Goal: Task Accomplishment & Management: Use online tool/utility

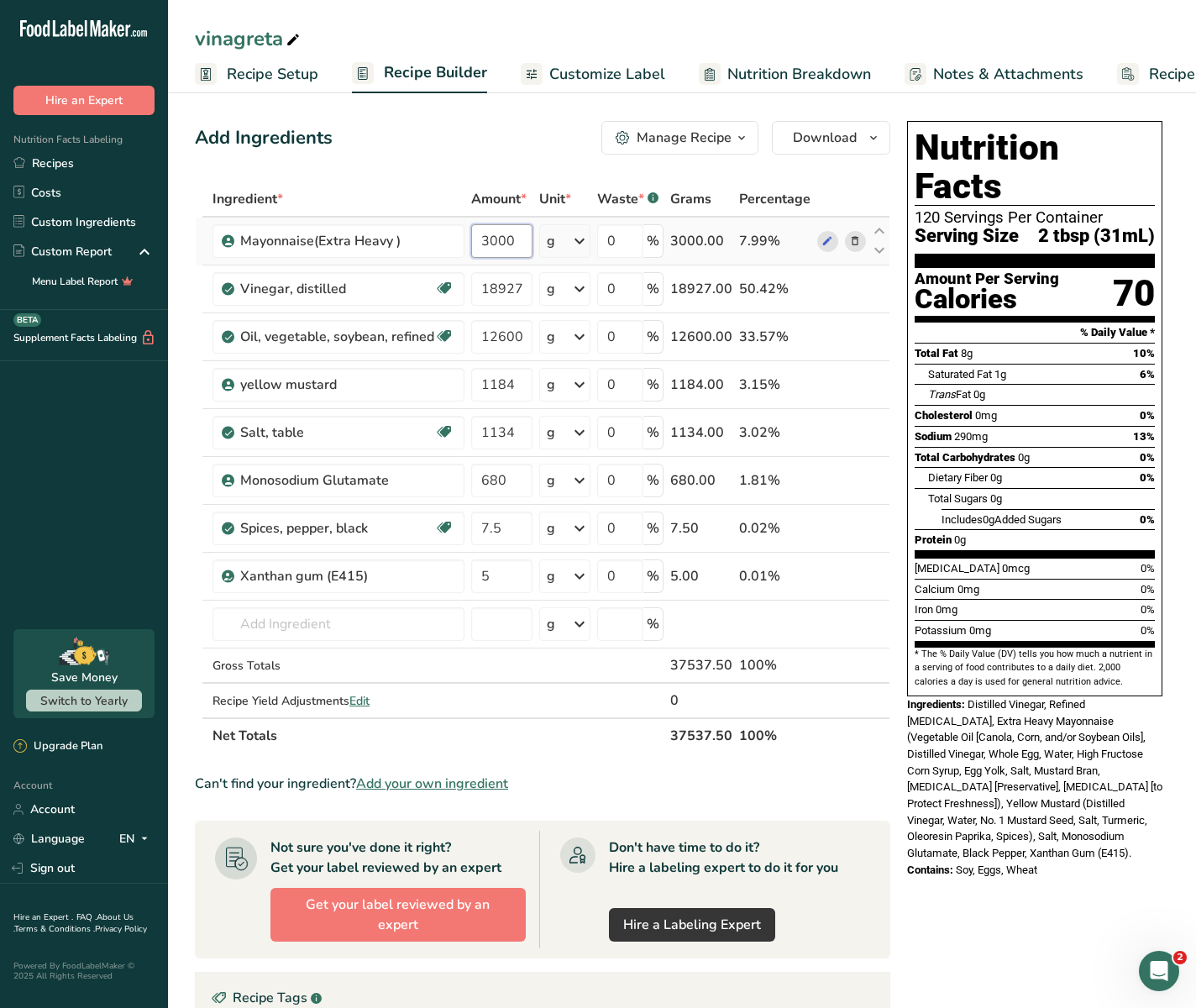
click at [512, 243] on input "3000" at bounding box center [502, 241] width 61 height 34
drag, startPoint x: 514, startPoint y: 243, endPoint x: 471, endPoint y: 243, distance: 43.0
click at [471, 243] on input "3000" at bounding box center [502, 241] width 61 height 34
paste input "24576"
click at [466, 175] on div "Add Ingredients Manage Recipe Delete Recipe Duplicate Recipe Scale Recipe Save …" at bounding box center [548, 712] width 705 height 1194
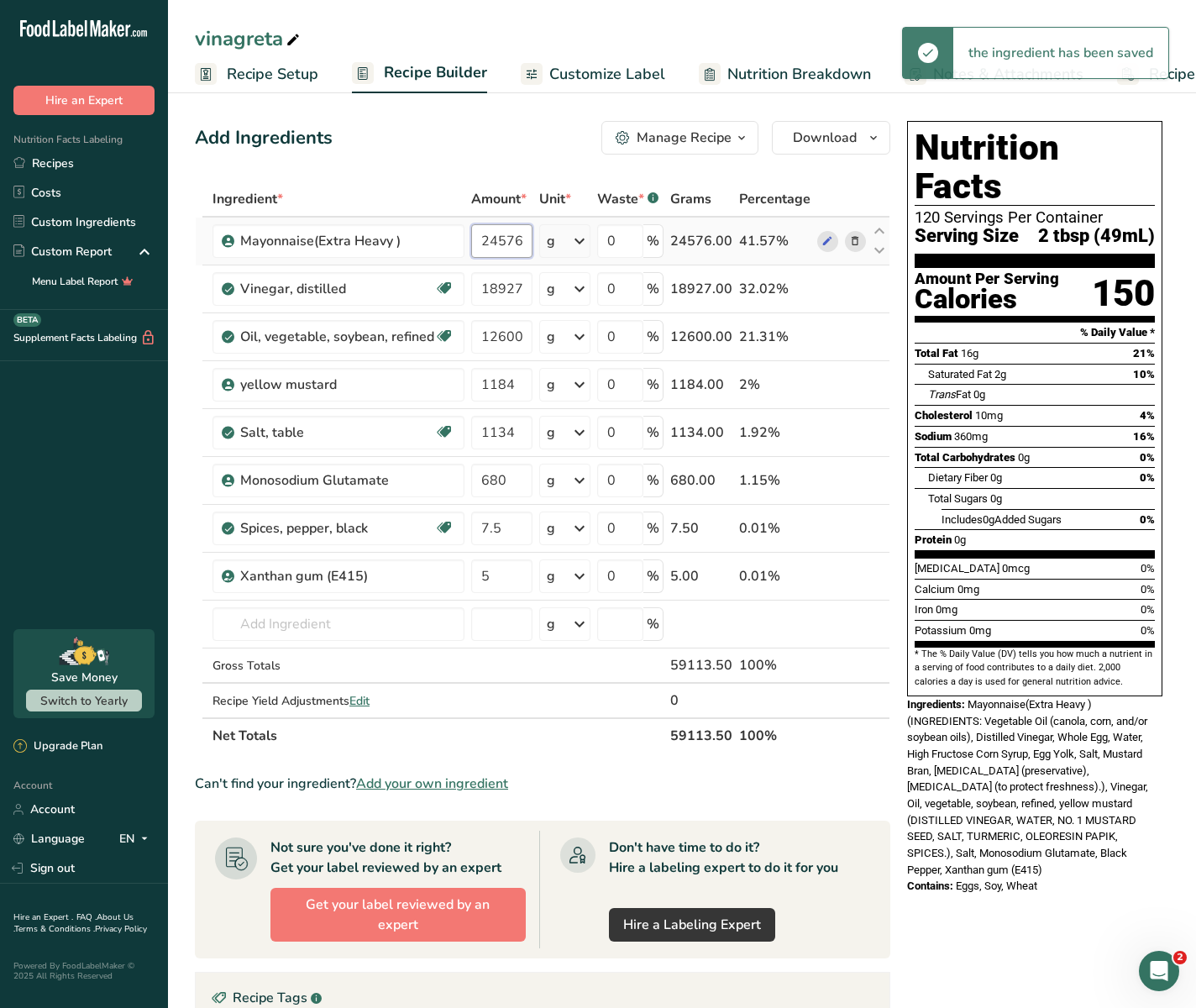
click at [517, 238] on input "24576" at bounding box center [502, 241] width 61 height 34
type input "3000"
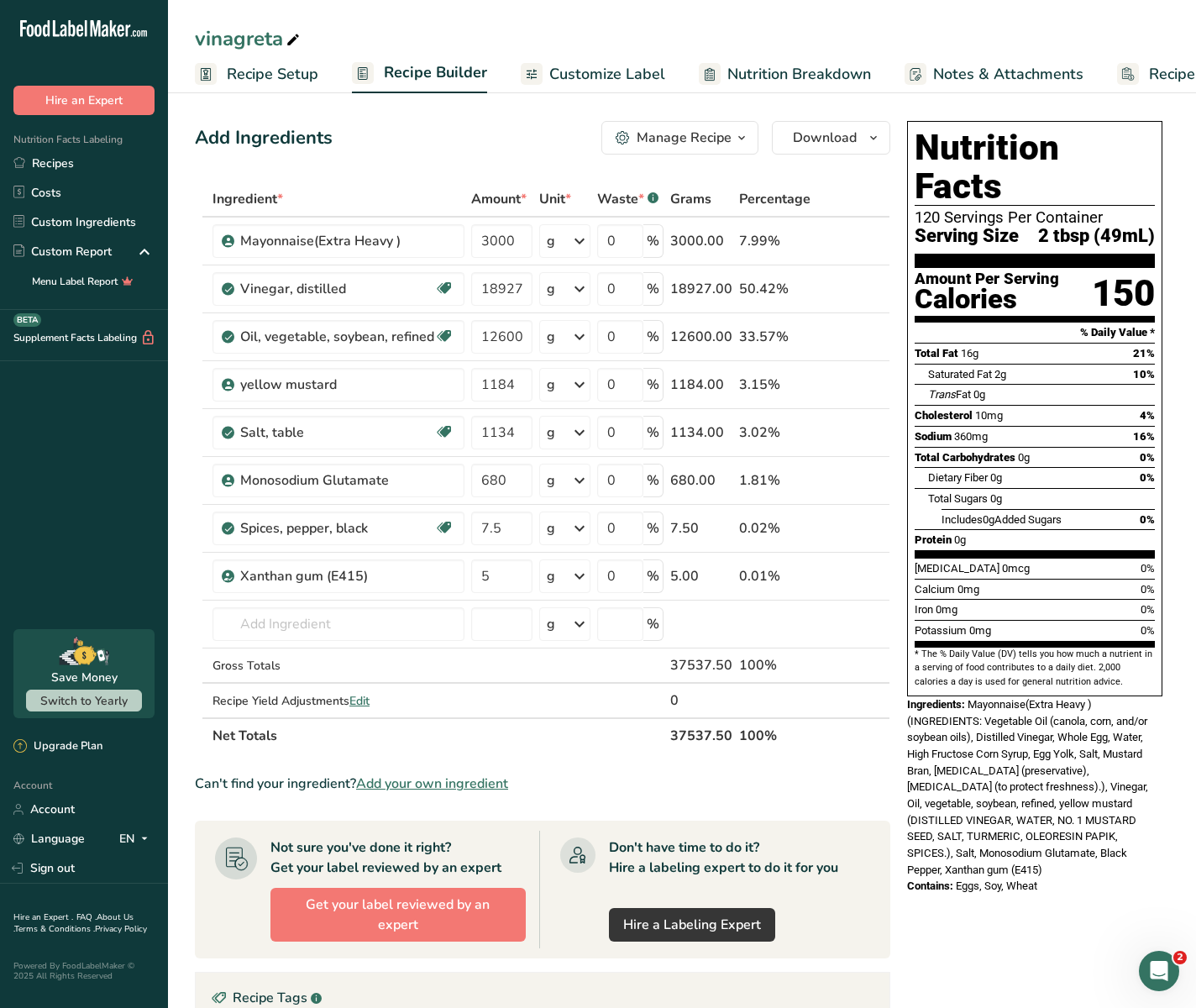
click at [471, 156] on div "Add Ingredients Manage Recipe Delete Recipe Duplicate Recipe Scale Recipe Save …" at bounding box center [548, 712] width 705 height 1194
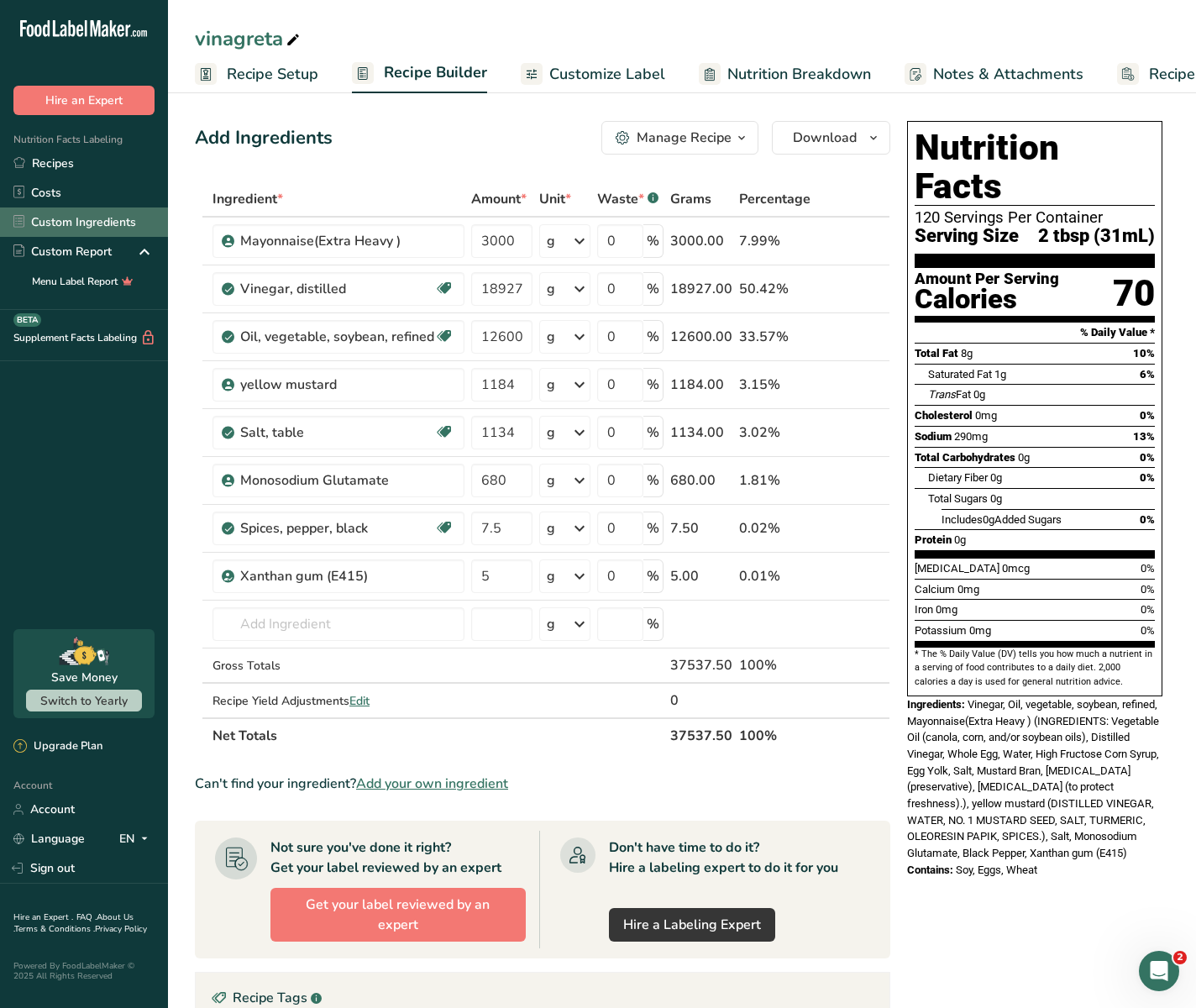
click at [72, 214] on link "Custom Ingredients" at bounding box center [83, 222] width 168 height 29
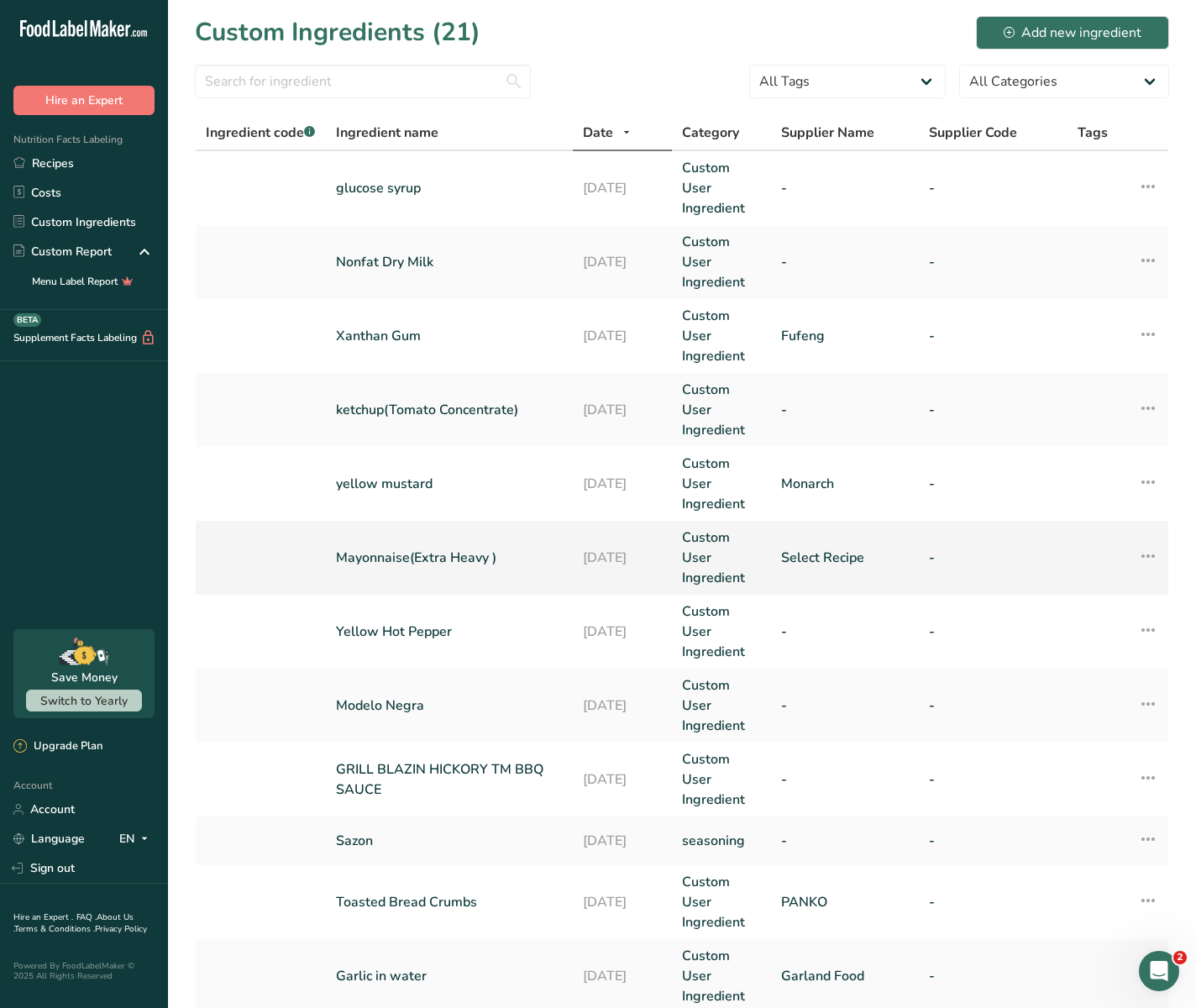
click at [393, 545] on td "Mayonnaise(Extra Heavy )" at bounding box center [448, 558] width 247 height 74
click at [516, 543] on td "Mayonnaise(Extra Heavy )" at bounding box center [448, 558] width 247 height 74
click at [460, 555] on link "Mayonnaise(Extra Heavy )" at bounding box center [448, 558] width 227 height 20
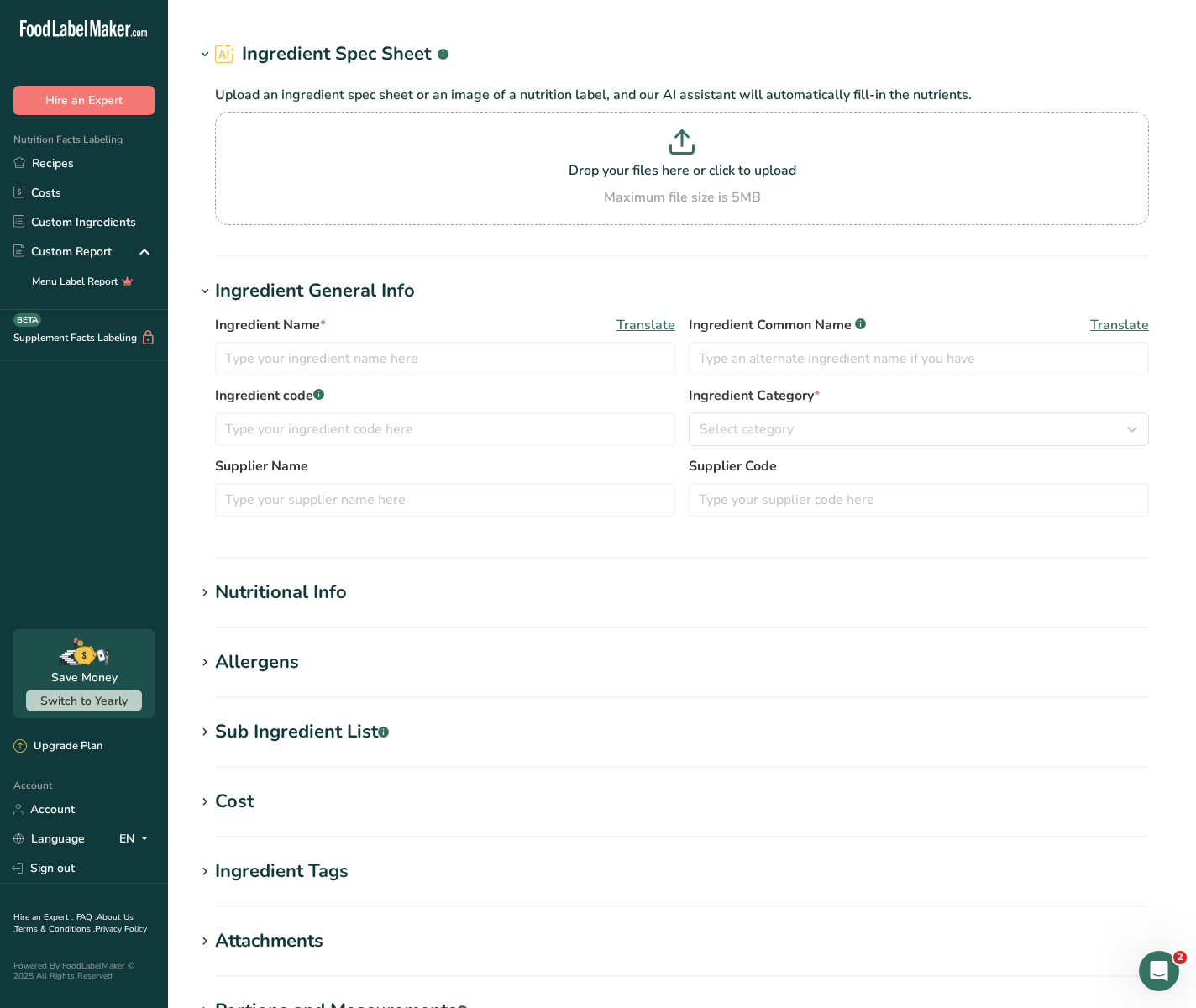
type input "Mayonnaise(Extra Heavy )"
type input "Select Recipe"
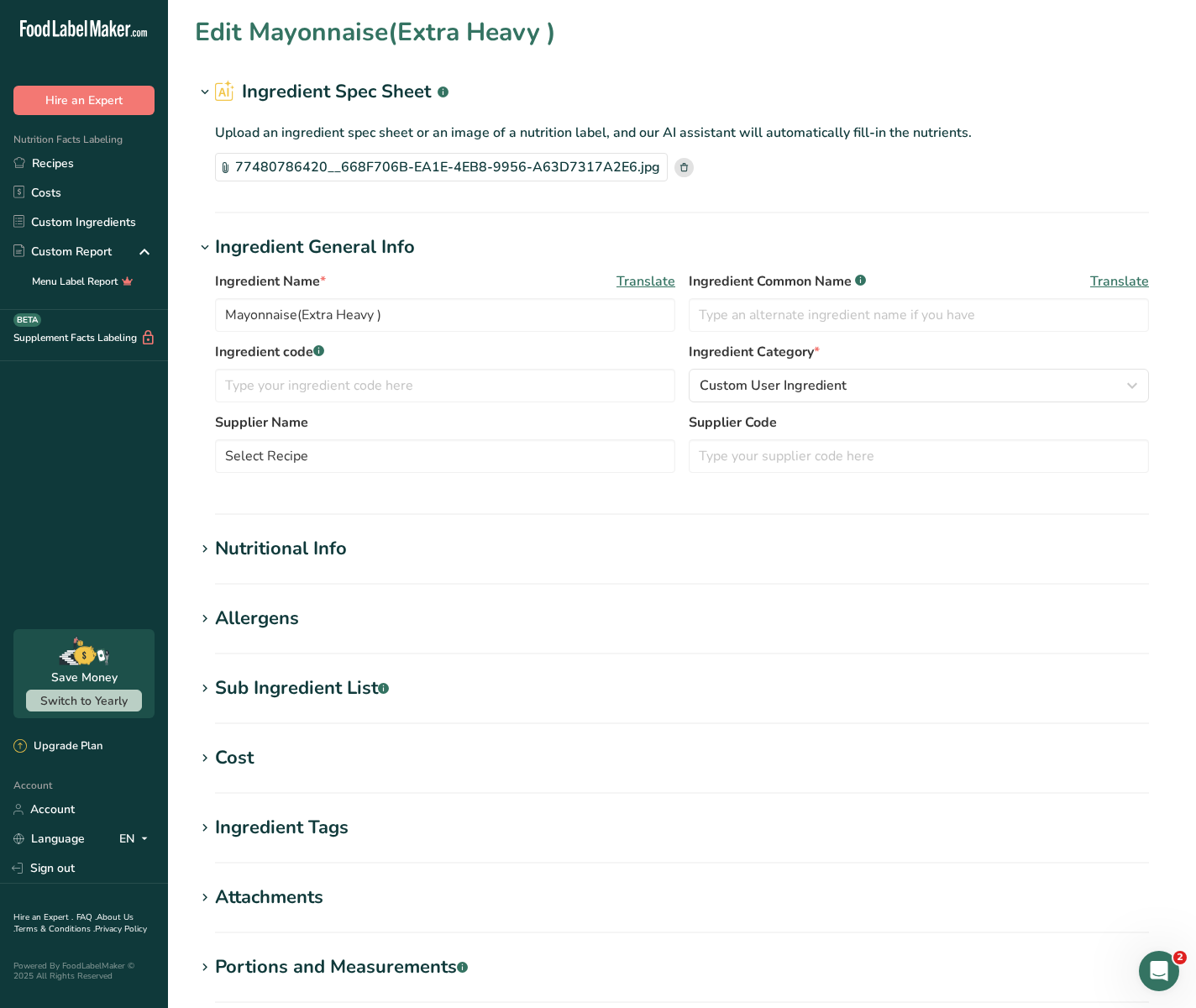
scroll to position [197, 0]
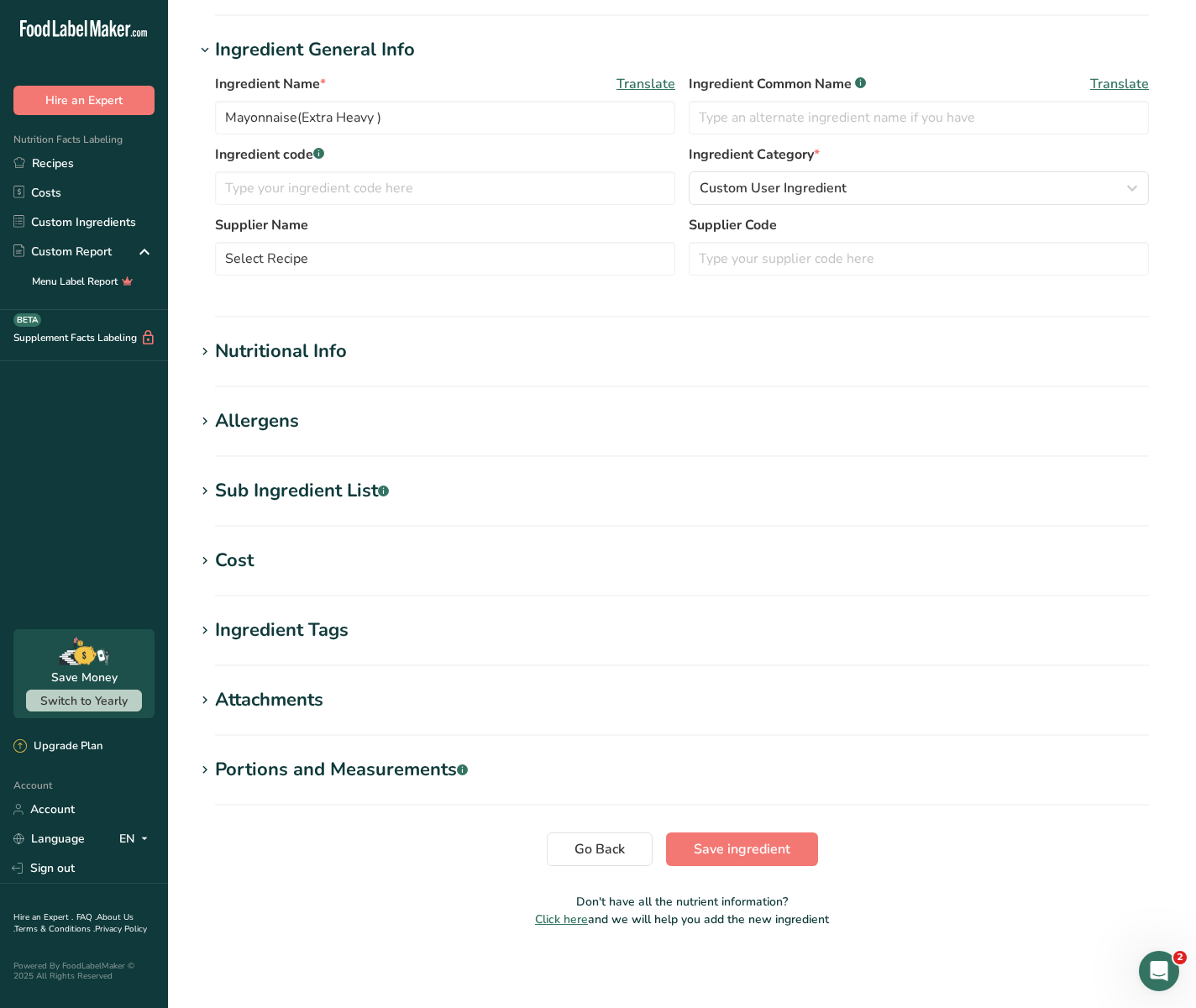
click at [392, 342] on h1 "Nutritional Info" at bounding box center [682, 351] width 975 height 28
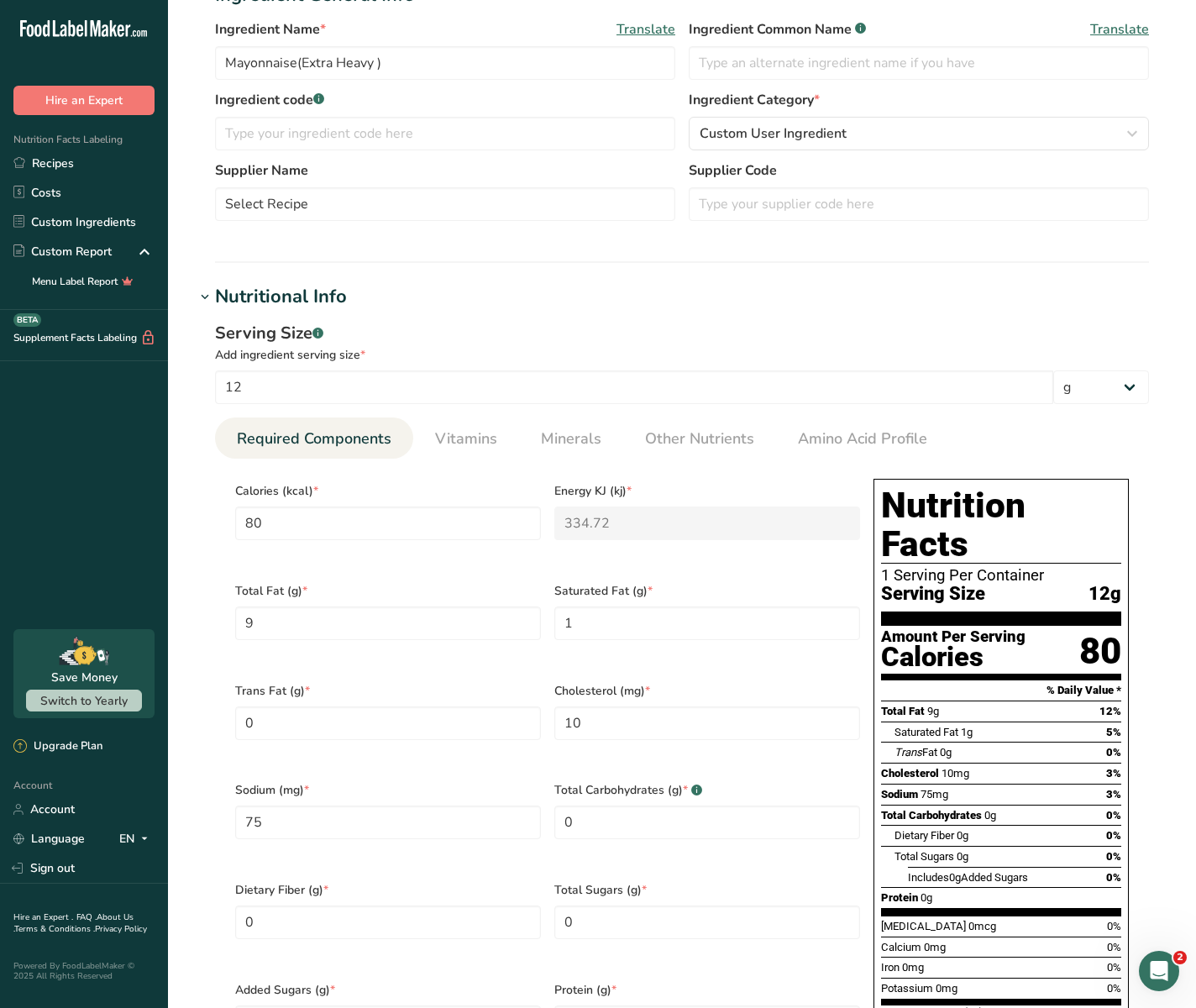
scroll to position [275, 0]
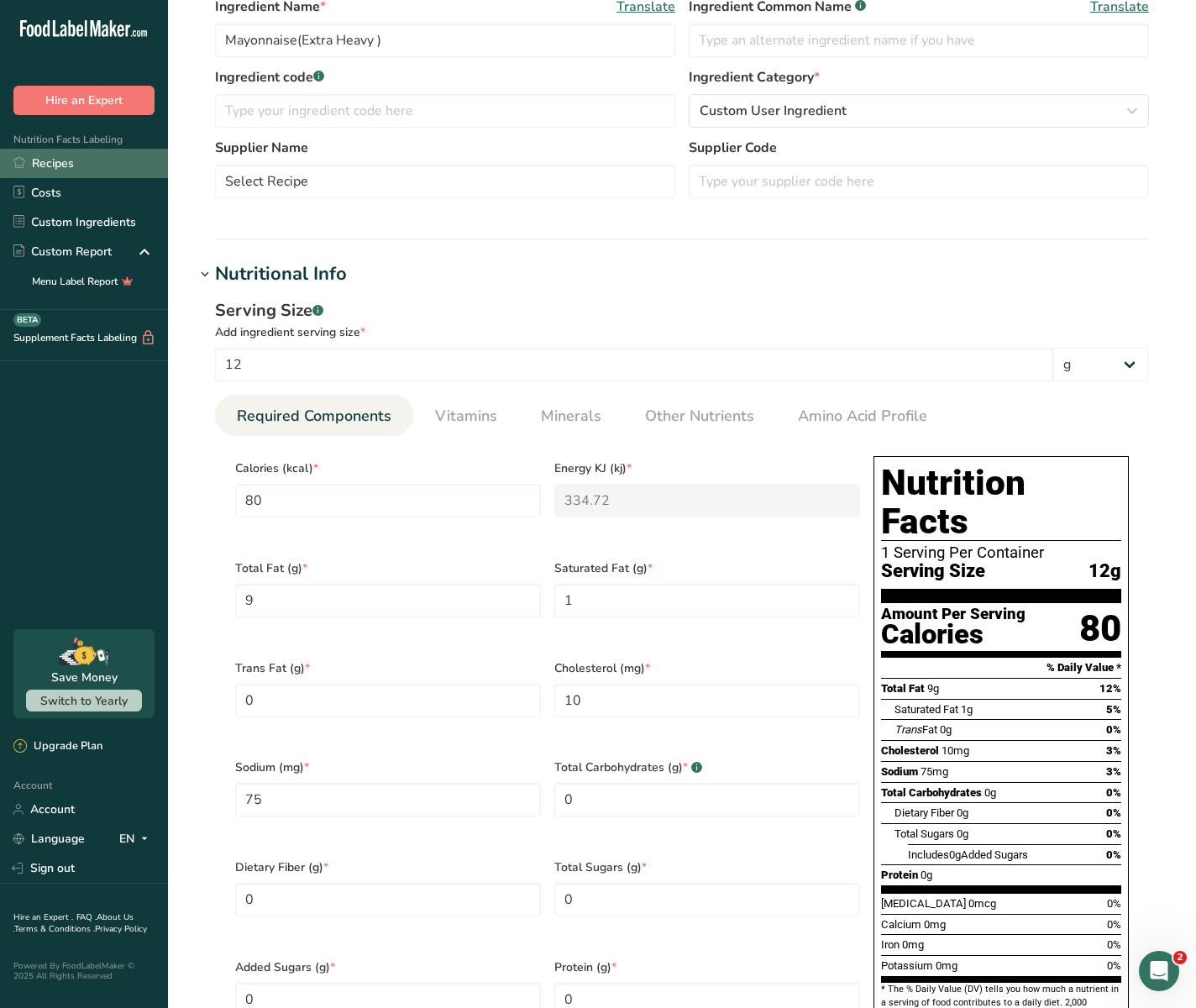
click at [55, 173] on link "Recipes" at bounding box center [83, 163] width 168 height 29
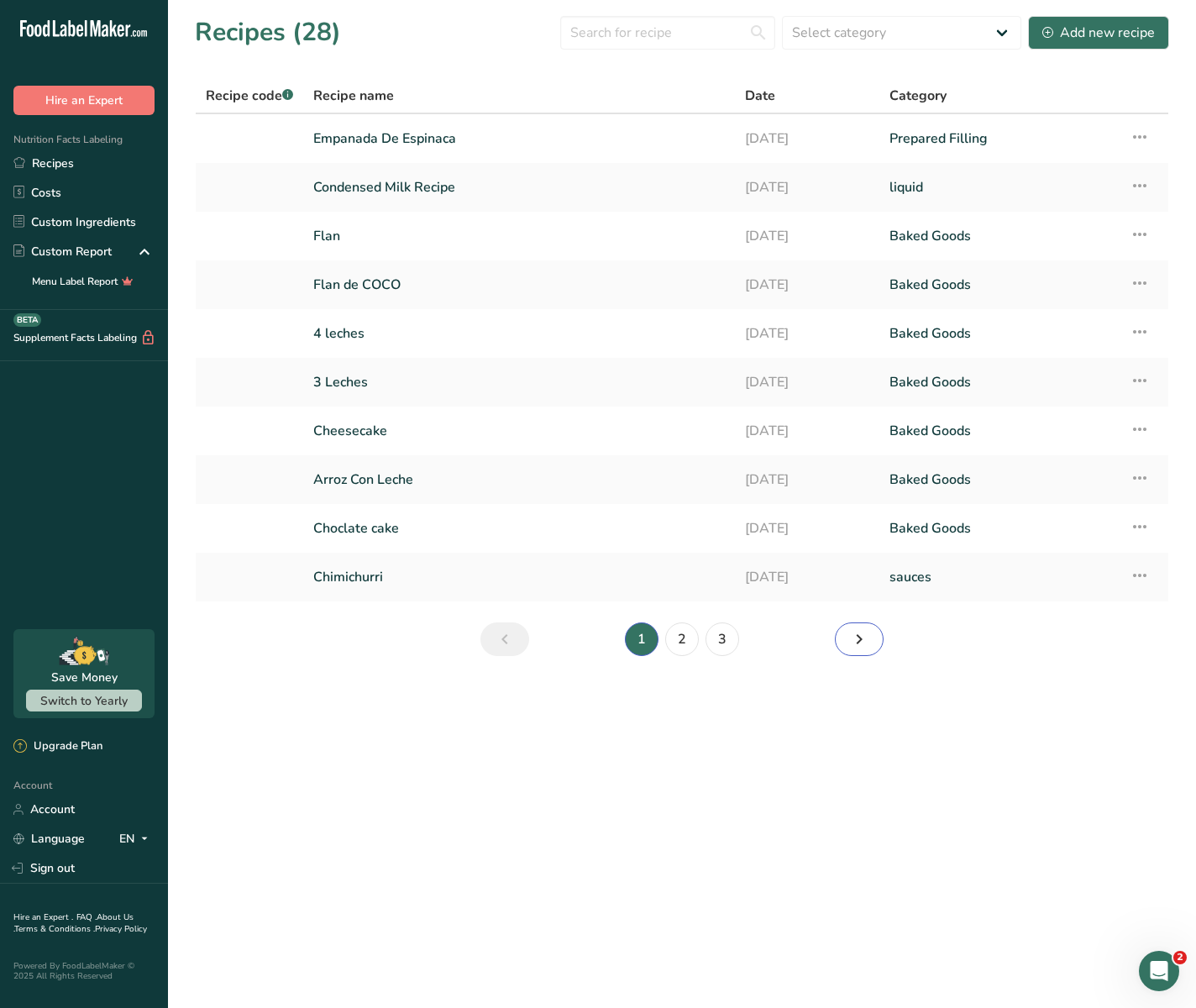
click at [847, 636] on link "Next page" at bounding box center [858, 639] width 49 height 34
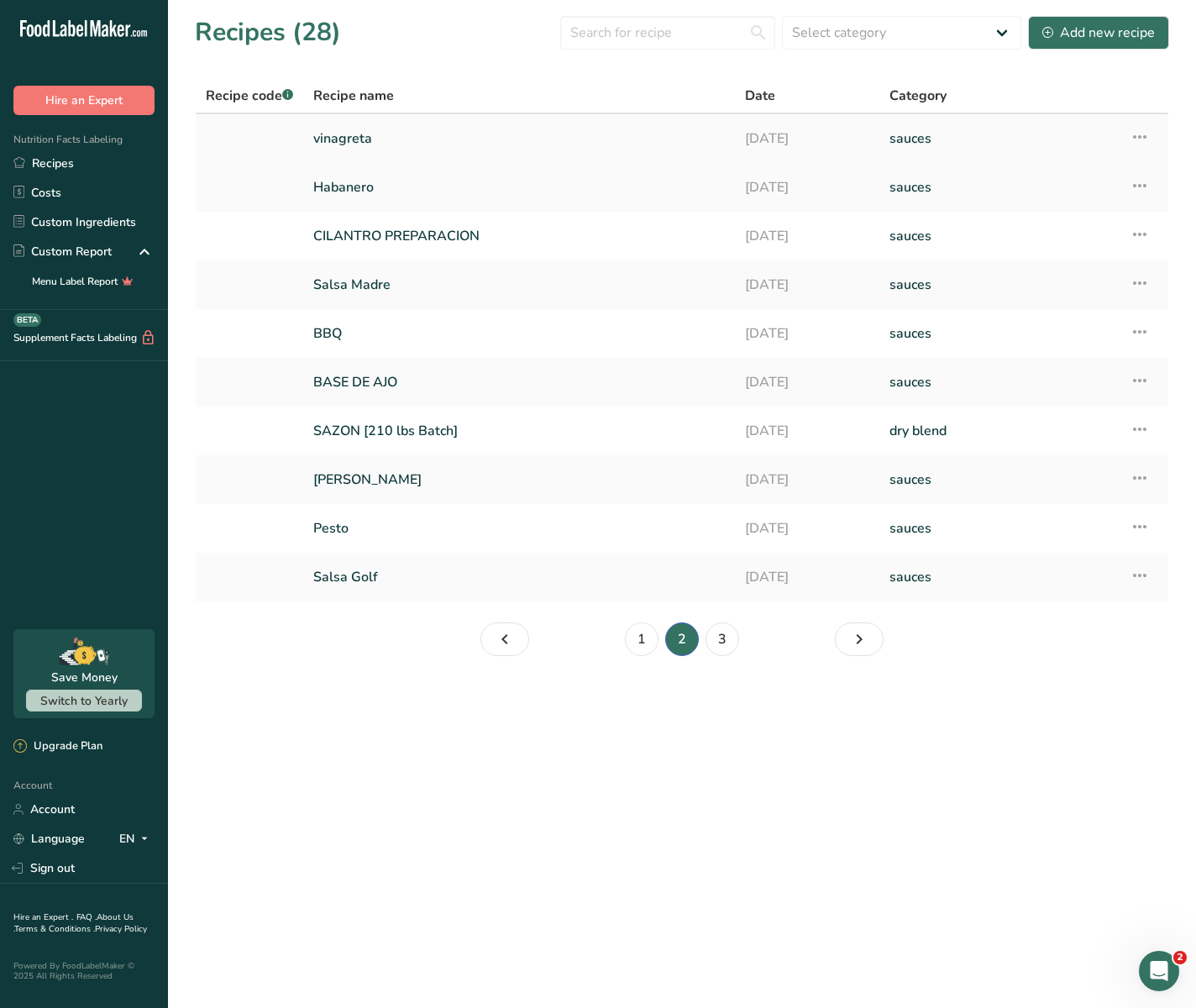
click at [442, 147] on link "vinagreta" at bounding box center [519, 138] width 412 height 35
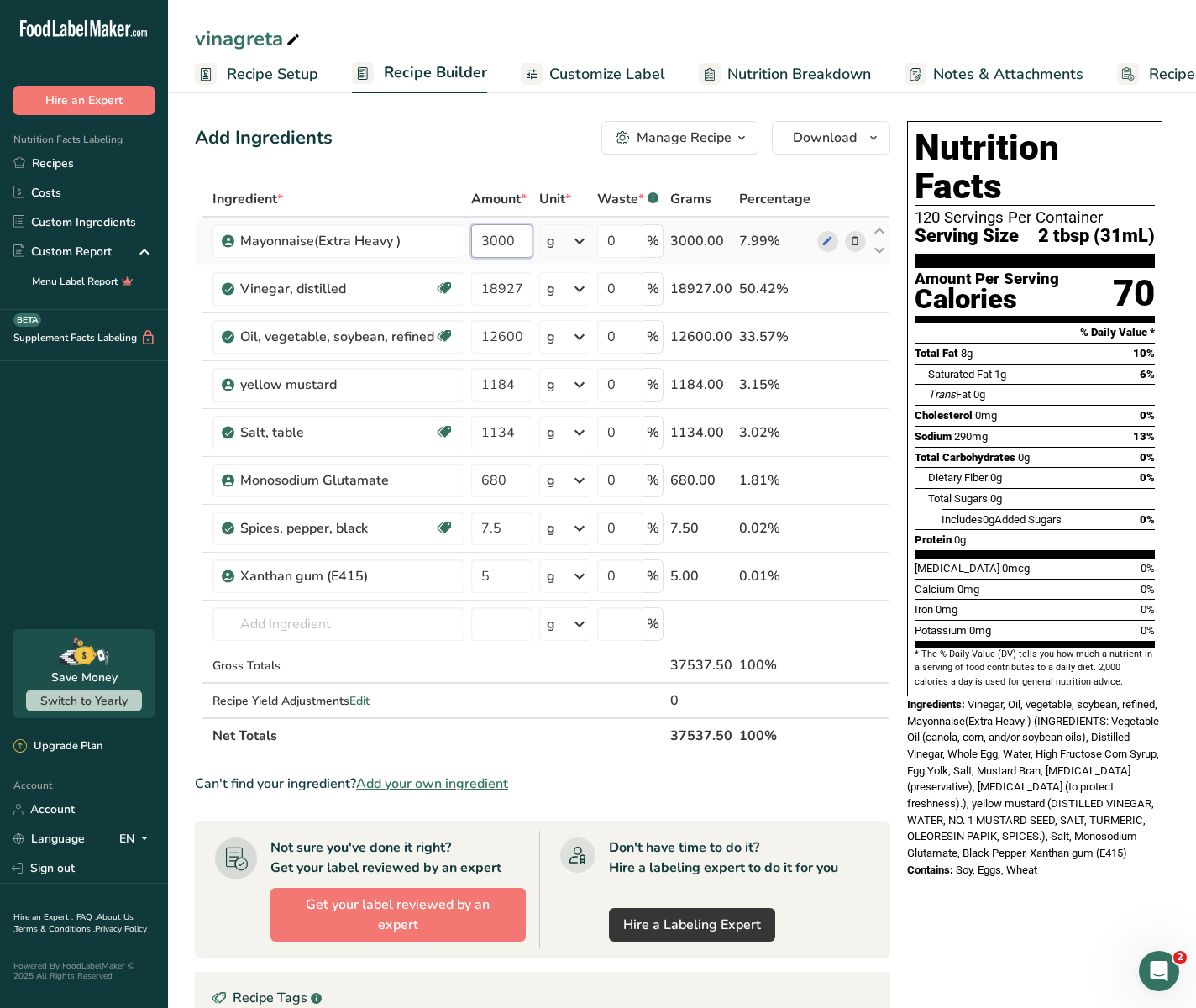
click at [504, 246] on input "3000" at bounding box center [502, 241] width 61 height 34
paste input "24576"
type input "24576"
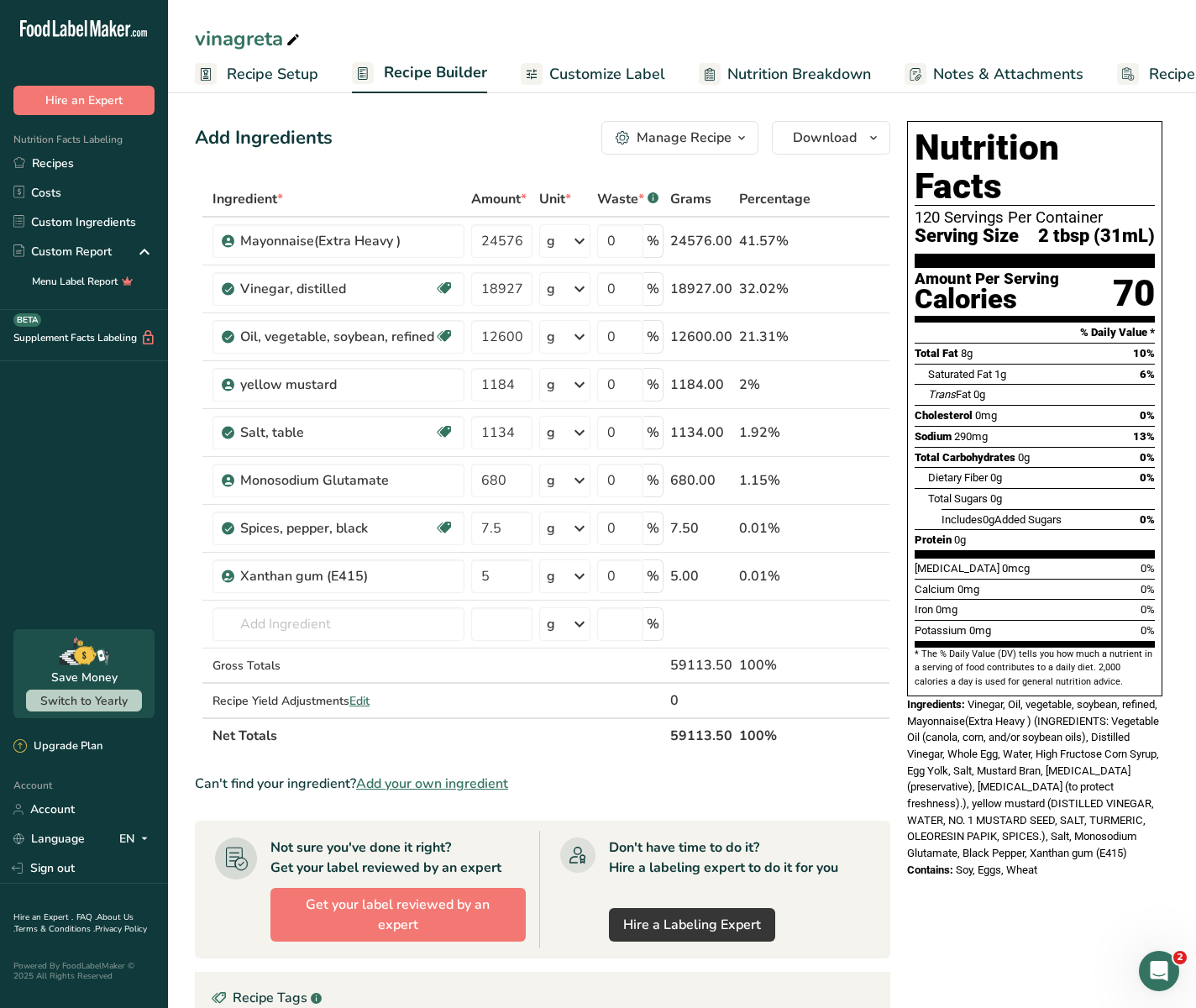
click at [523, 161] on div "Add Ingredients Manage Recipe Delete Recipe Duplicate Recipe Scale Recipe Save …" at bounding box center [548, 712] width 705 height 1194
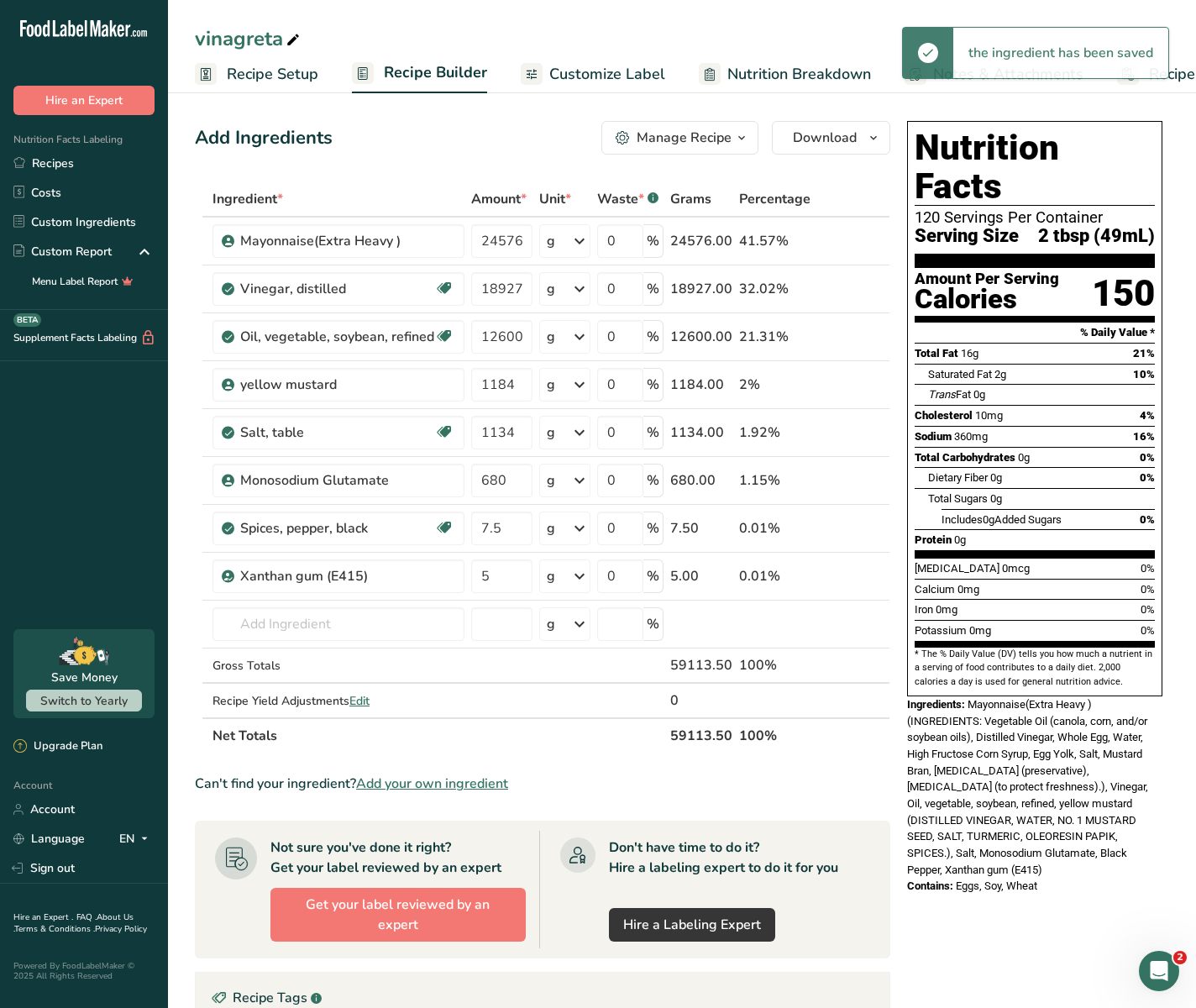
click at [296, 83] on span "Recipe Setup" at bounding box center [272, 74] width 92 height 23
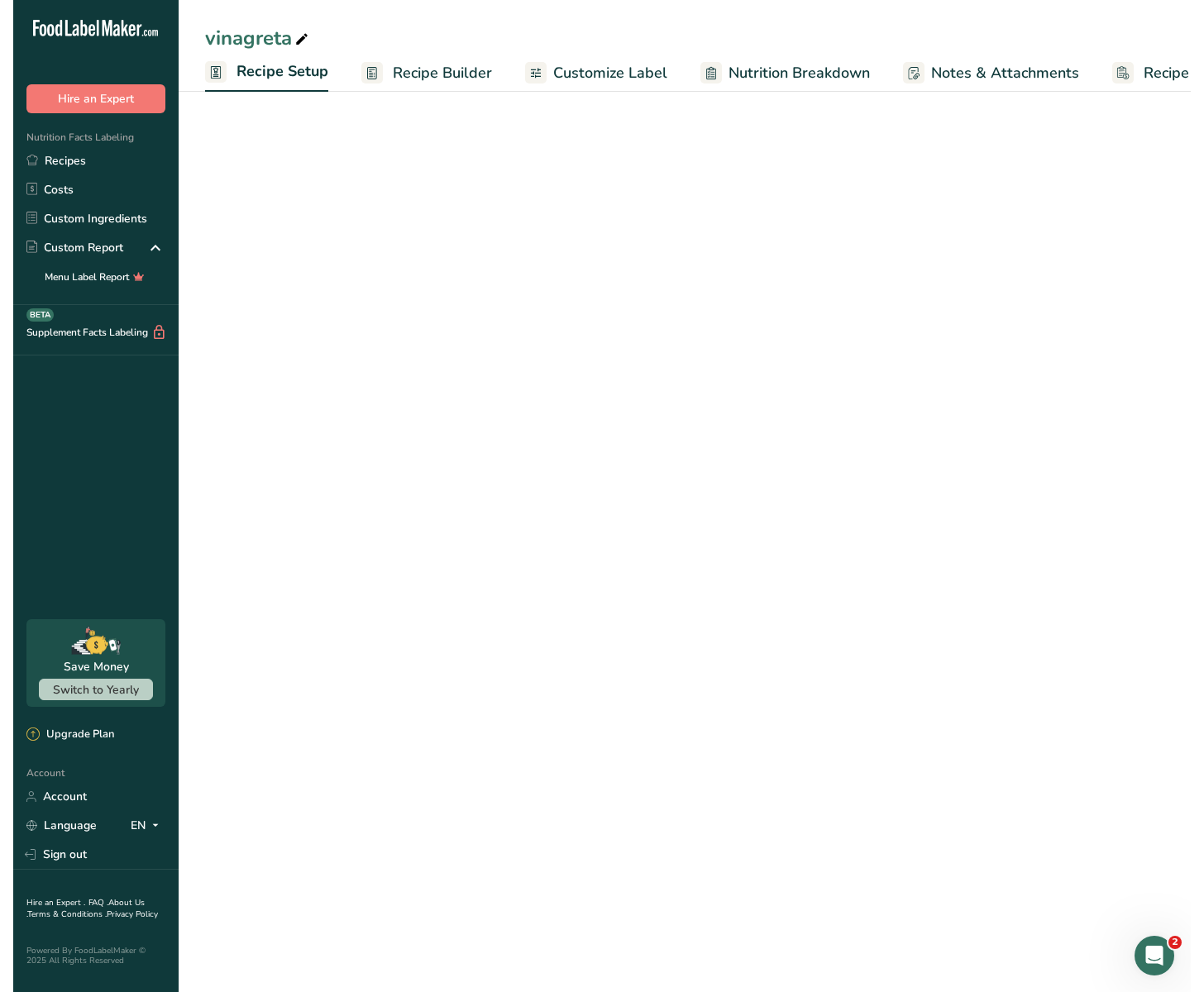
scroll to position [0, 5]
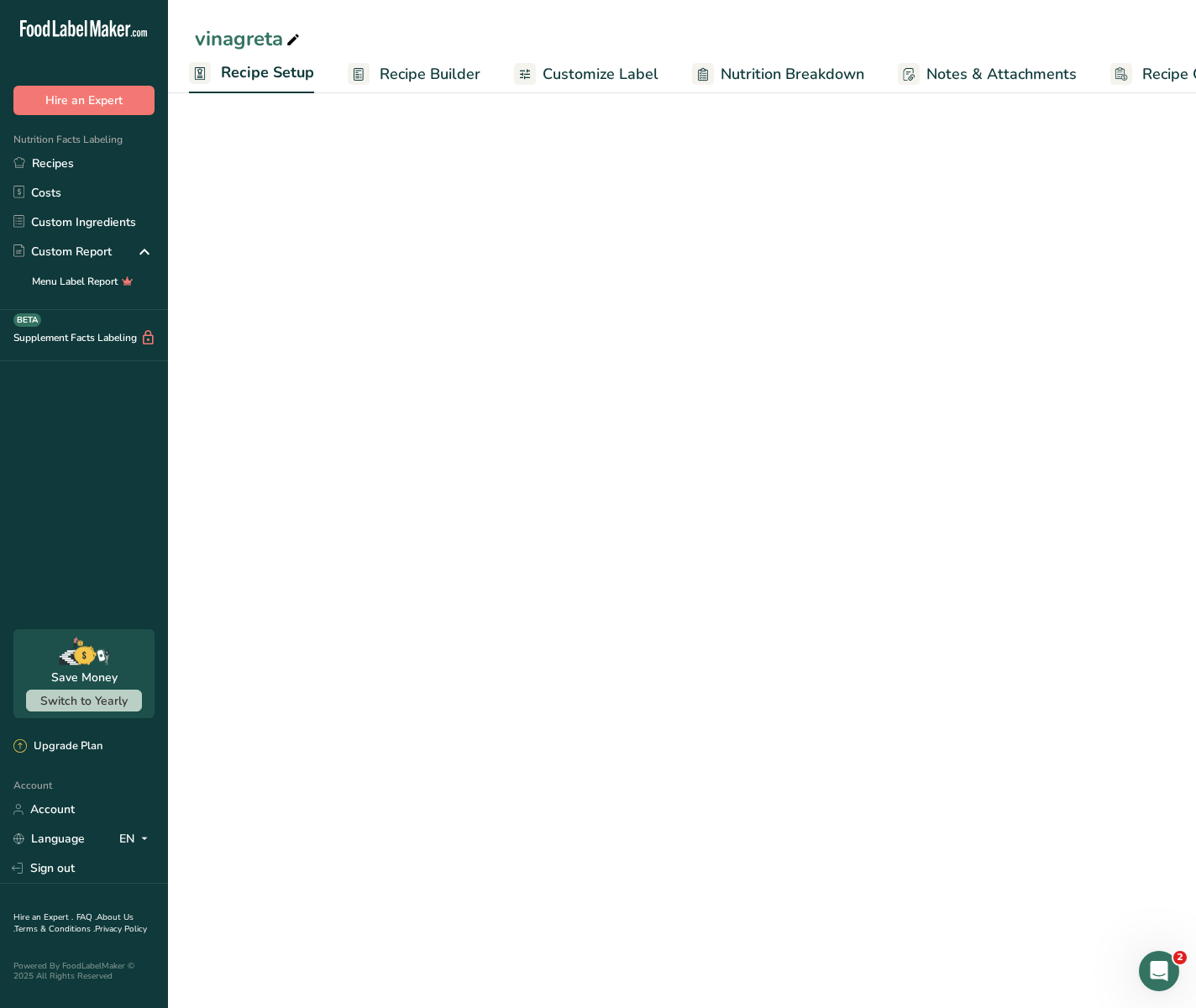
select select "22"
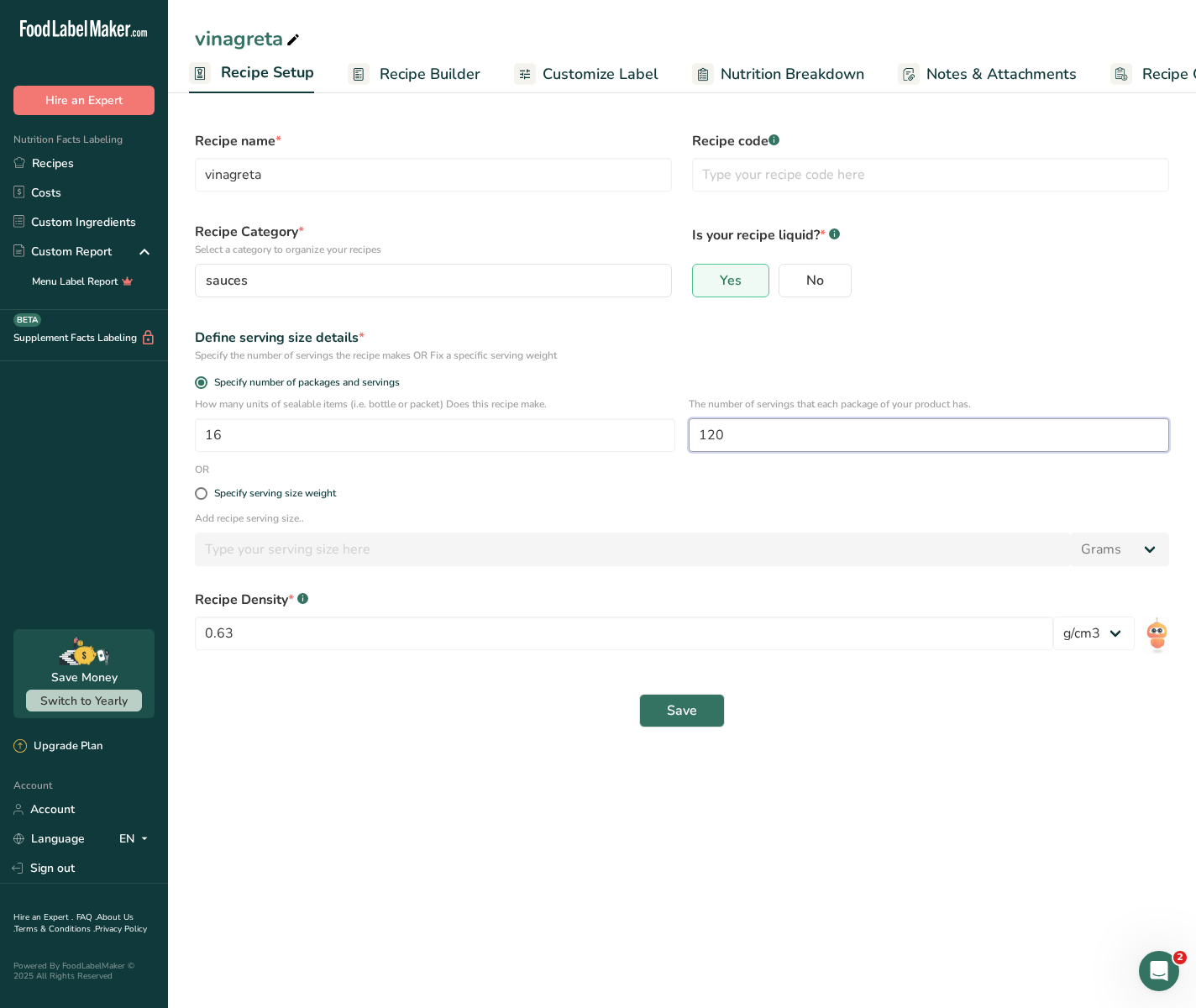
click at [775, 432] on input "120" at bounding box center [929, 435] width 481 height 34
type input "199"
click at [674, 729] on div "Save" at bounding box center [682, 711] width 995 height 54
click at [675, 725] on button "Save" at bounding box center [681, 711] width 85 height 34
click at [675, 725] on div "Save" at bounding box center [682, 711] width 975 height 34
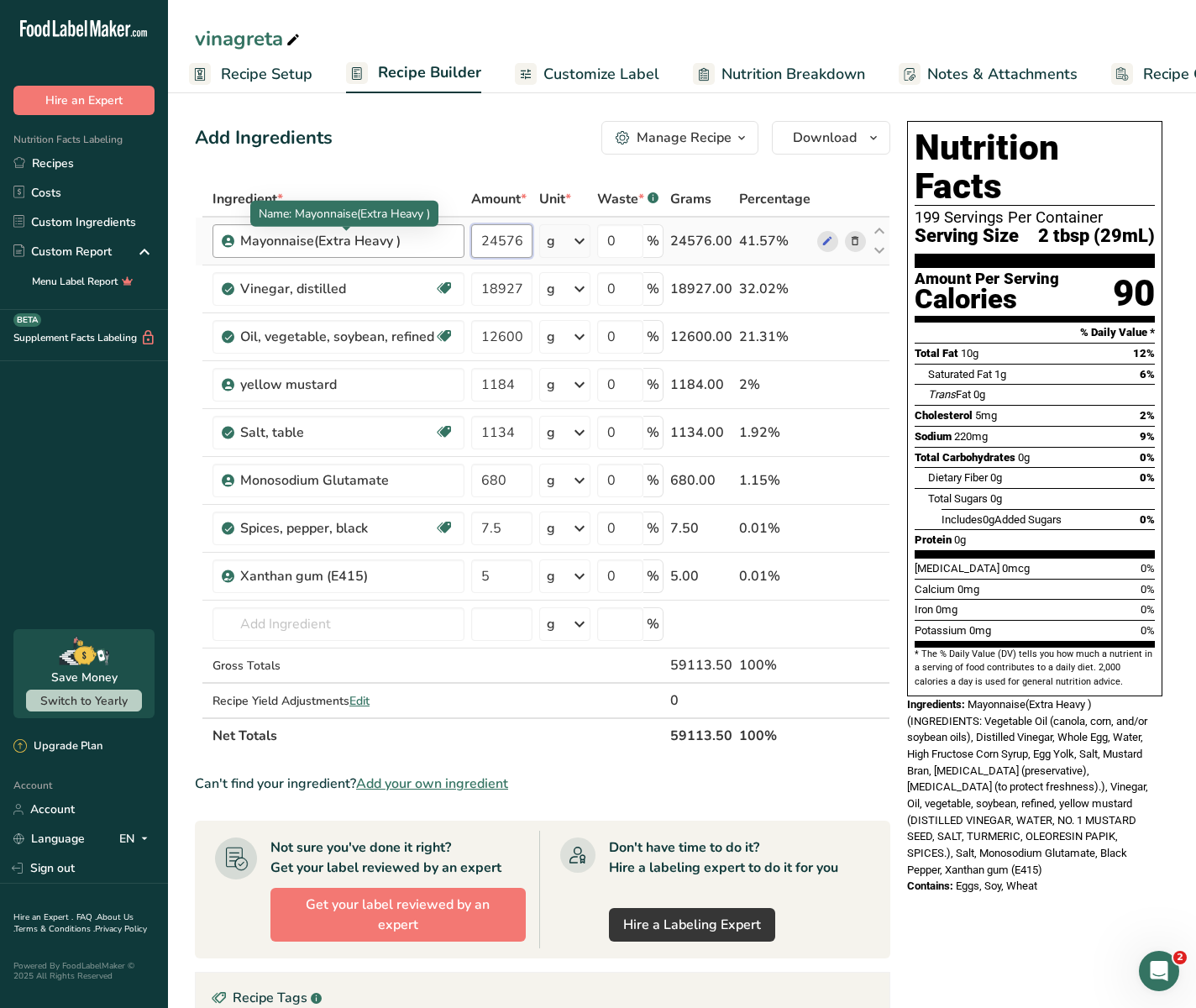
drag, startPoint x: 526, startPoint y: 238, endPoint x: 431, endPoint y: 238, distance: 95.0
click at [431, 238] on tr "Mayonnaise(Extra Heavy ) 24576 g Weight Units g kg mg See more Volume Units l m…" at bounding box center [542, 241] width 694 height 48
type input "3000"
click at [525, 245] on input "3000" at bounding box center [502, 241] width 61 height 34
click at [526, 154] on div "Add Ingredients Manage Recipe Delete Recipe Duplicate Recipe Scale Recipe Save …" at bounding box center [543, 138] width 695 height 34
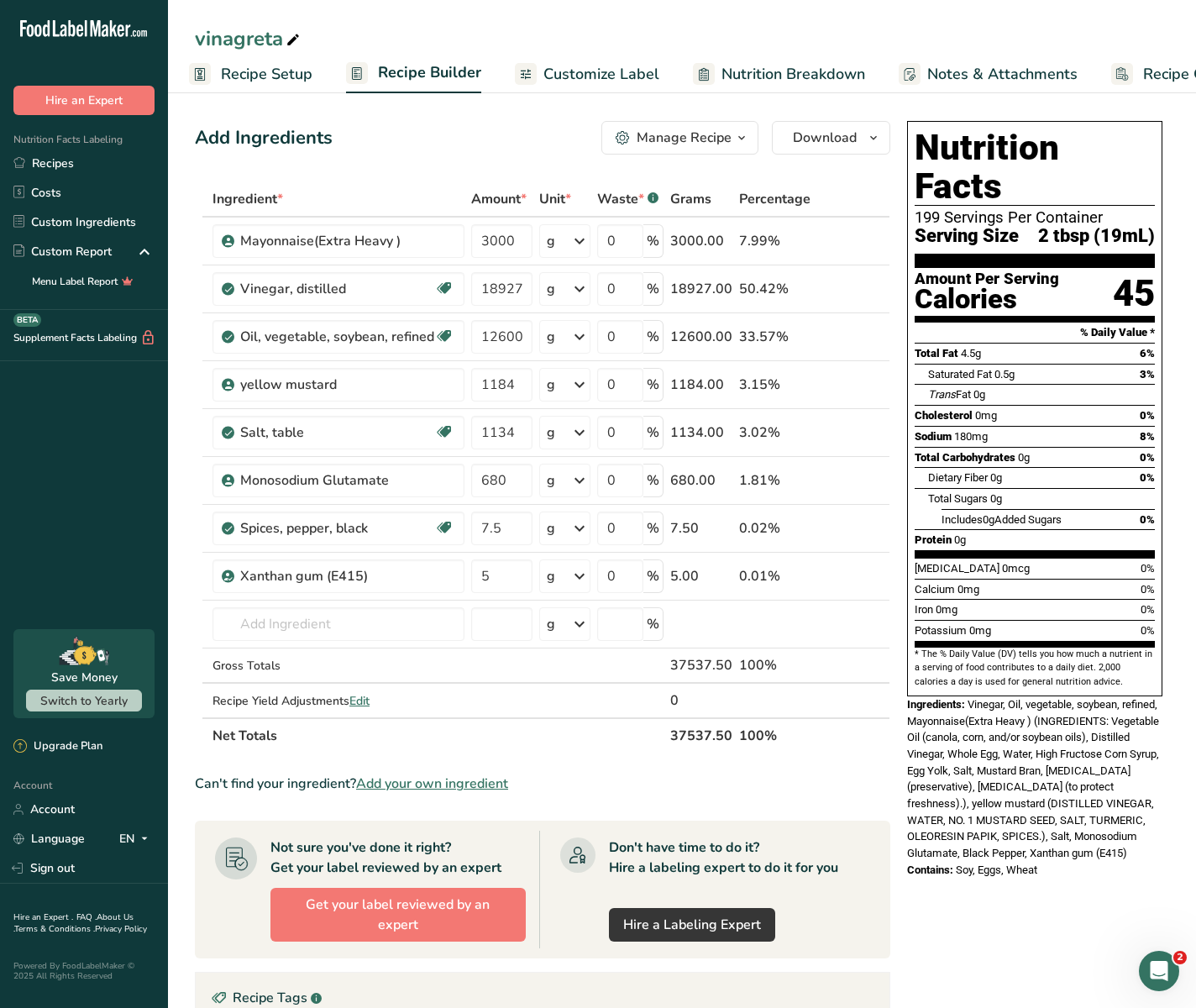
drag, startPoint x: 1125, startPoint y: 275, endPoint x: 1117, endPoint y: 269, distance: 10.0
click at [1091, 271] on div "45" at bounding box center [1135, 294] width 42 height 45
click at [232, 88] on link "Recipe Setup" at bounding box center [250, 73] width 124 height 38
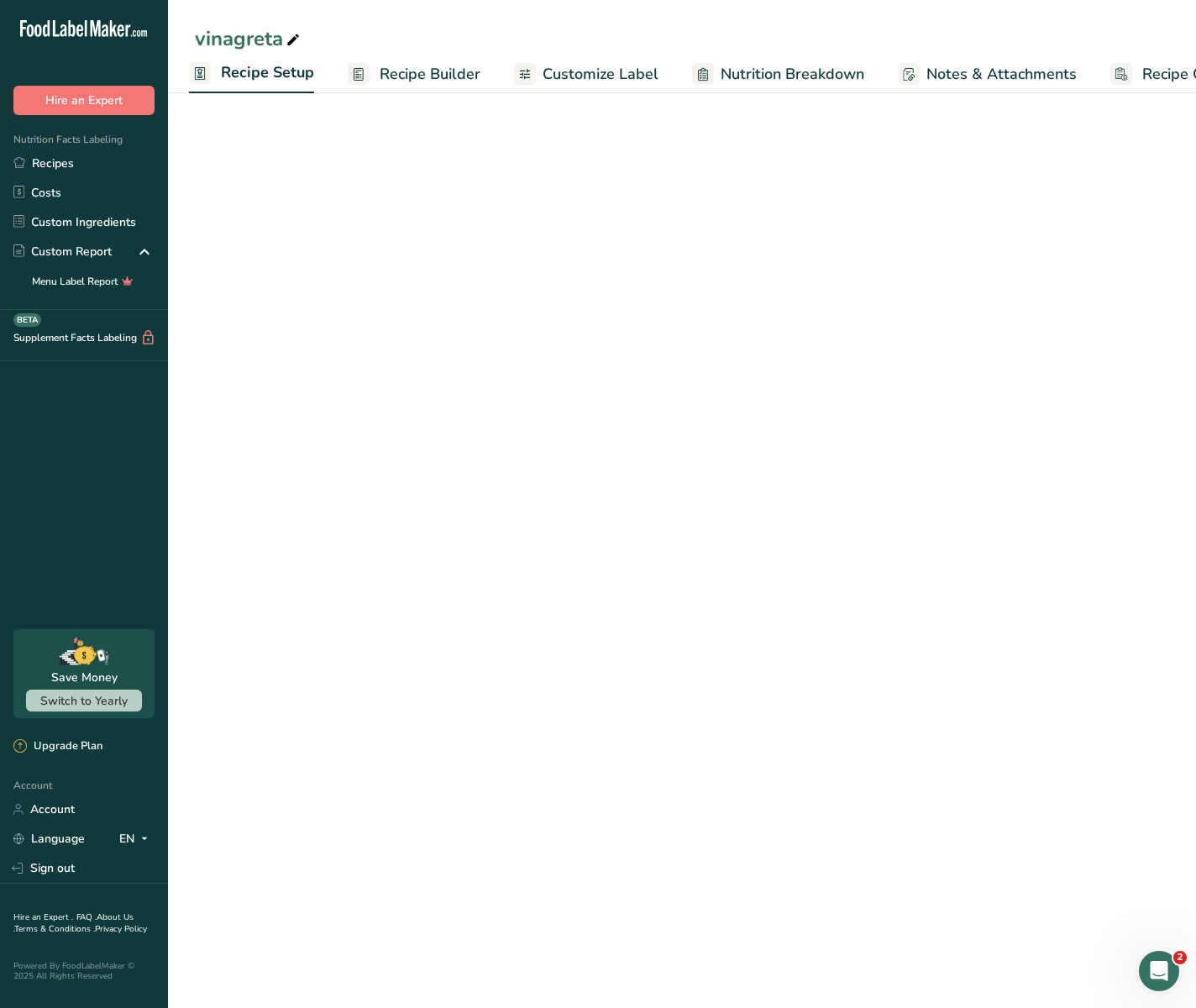
select select "22"
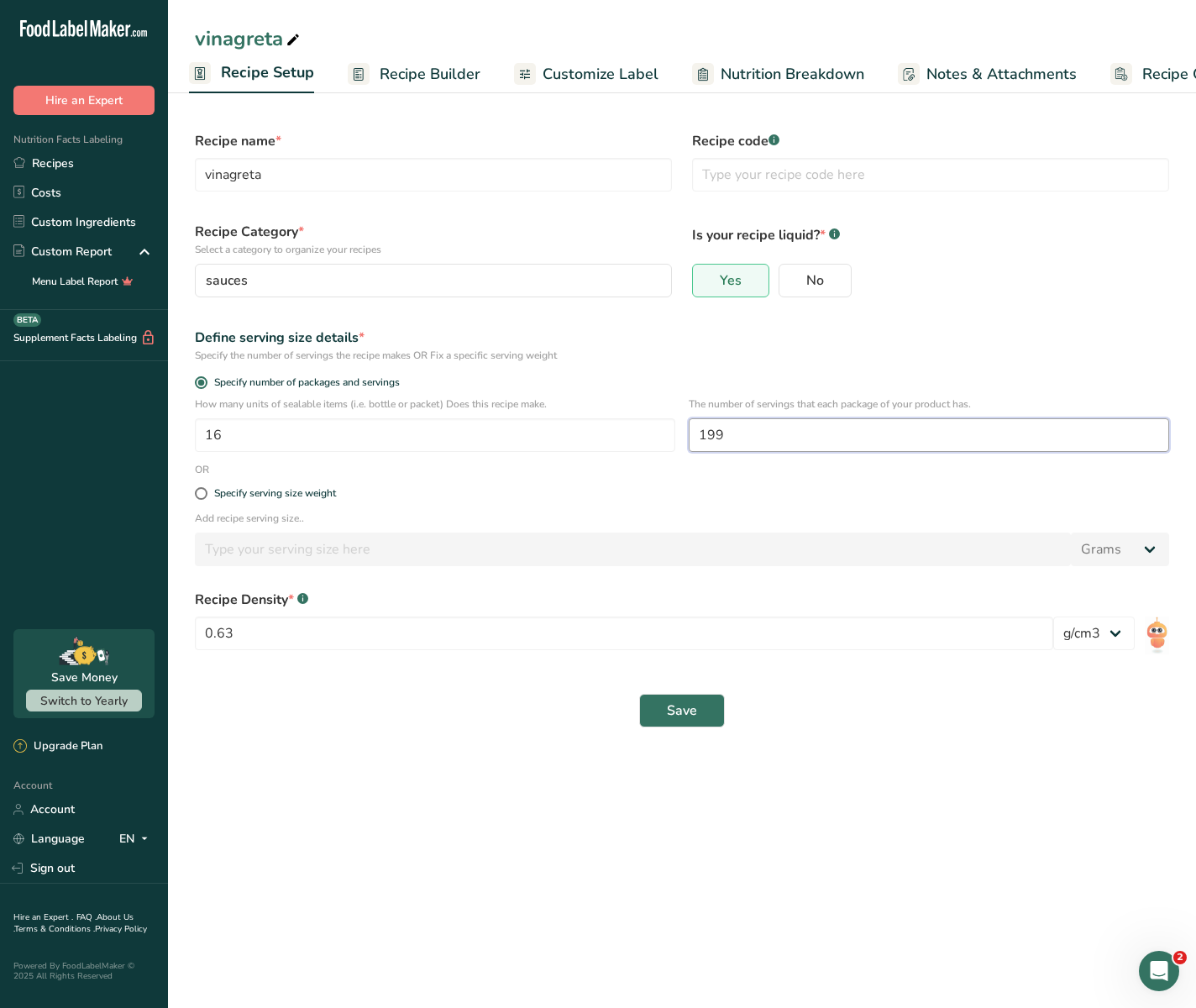
click at [772, 429] on input "199" at bounding box center [929, 435] width 481 height 34
type input "120"
click at [687, 728] on div "Save" at bounding box center [682, 711] width 995 height 54
click at [685, 715] on span "Save" at bounding box center [681, 711] width 30 height 20
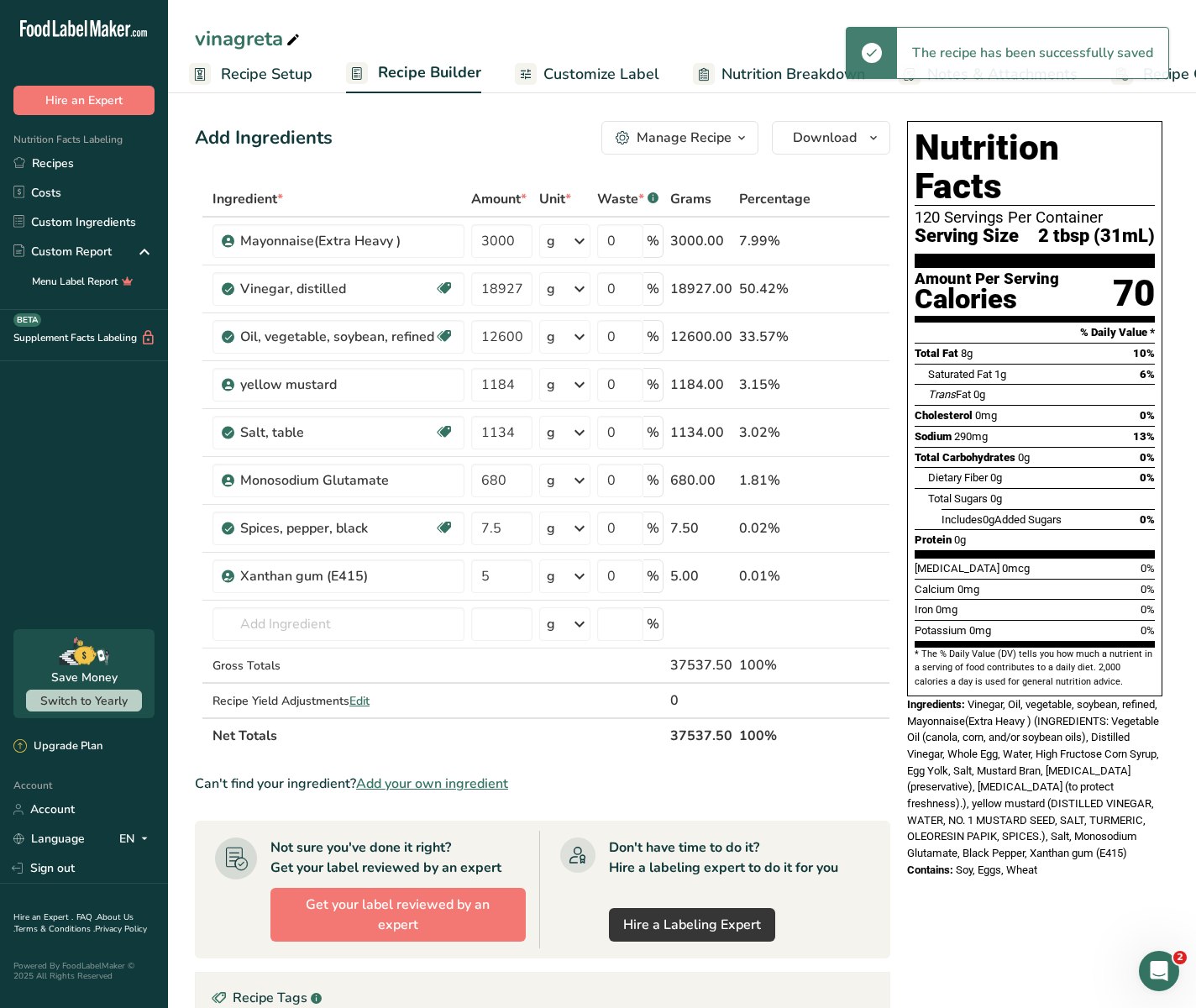
drag, startPoint x: 1110, startPoint y: 245, endPoint x: 1175, endPoint y: 245, distance: 65.0
click at [1091, 245] on section "Add Ingredients Manage Recipe Delete Recipe Duplicate Recipe Scale Recipe Save …" at bounding box center [681, 711] width 1028 height 1247
click at [971, 388] on span "Trans Fat" at bounding box center [949, 394] width 43 height 13
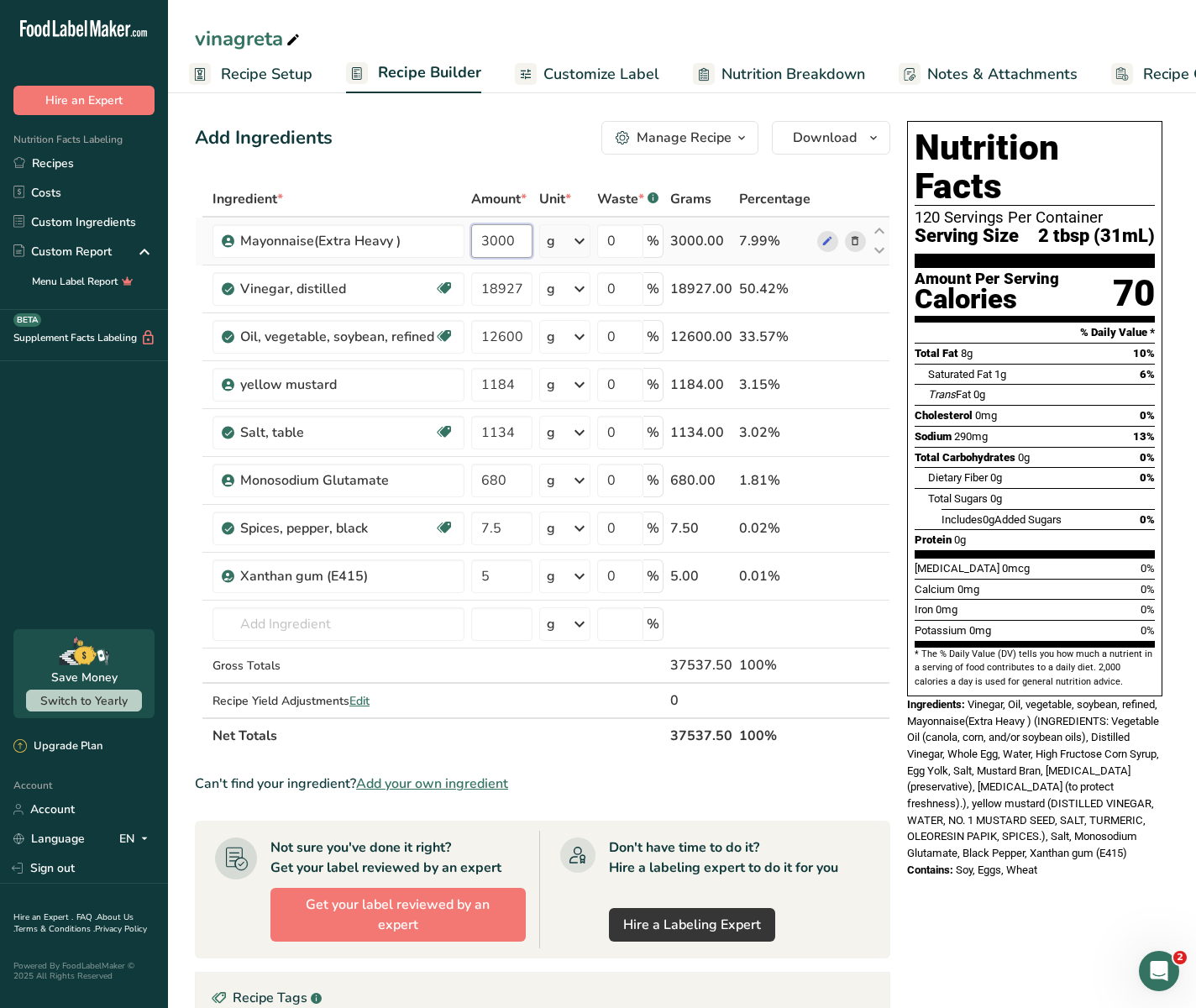
drag, startPoint x: 522, startPoint y: 233, endPoint x: 493, endPoint y: 233, distance: 29.0
click at [493, 233] on input "3000" at bounding box center [502, 241] width 61 height 34
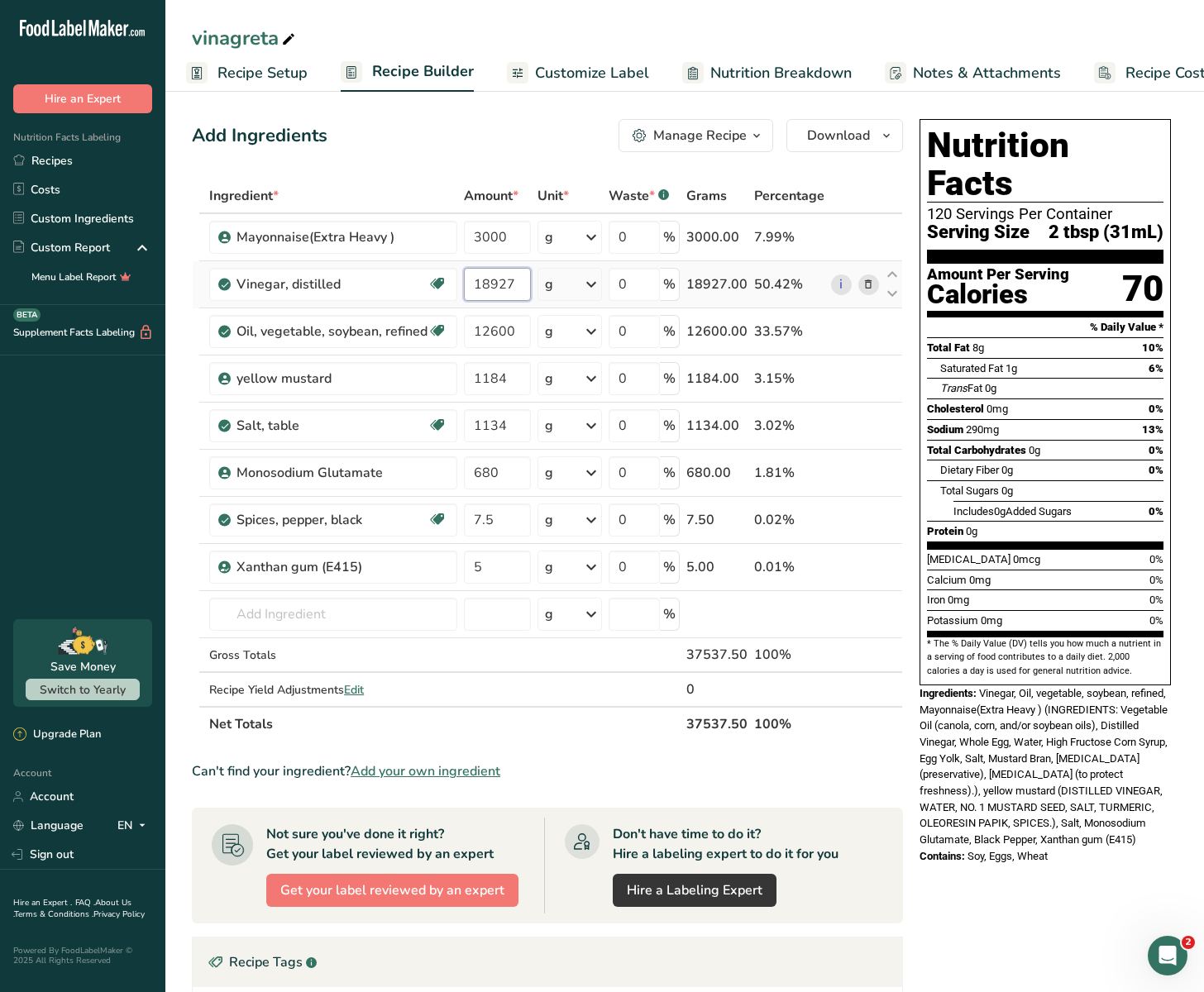
click at [502, 275] on div "Ingredient * Amount * Unit * Waste * .a-a{fill:#347362;}.b-a{fill:#fff;} Grams …" at bounding box center [548, 460] width 711 height 563
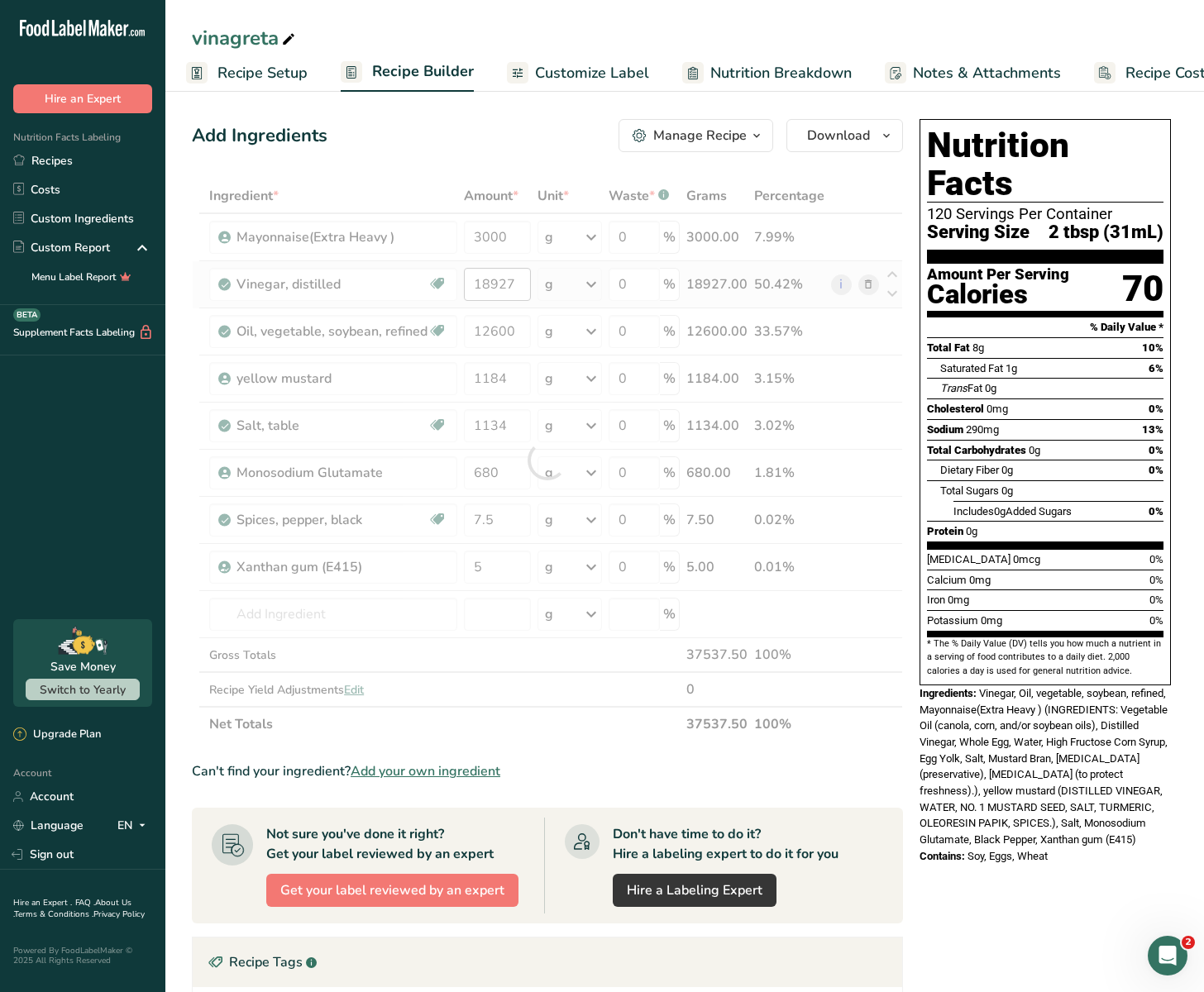
click at [502, 275] on div at bounding box center [548, 460] width 711 height 563
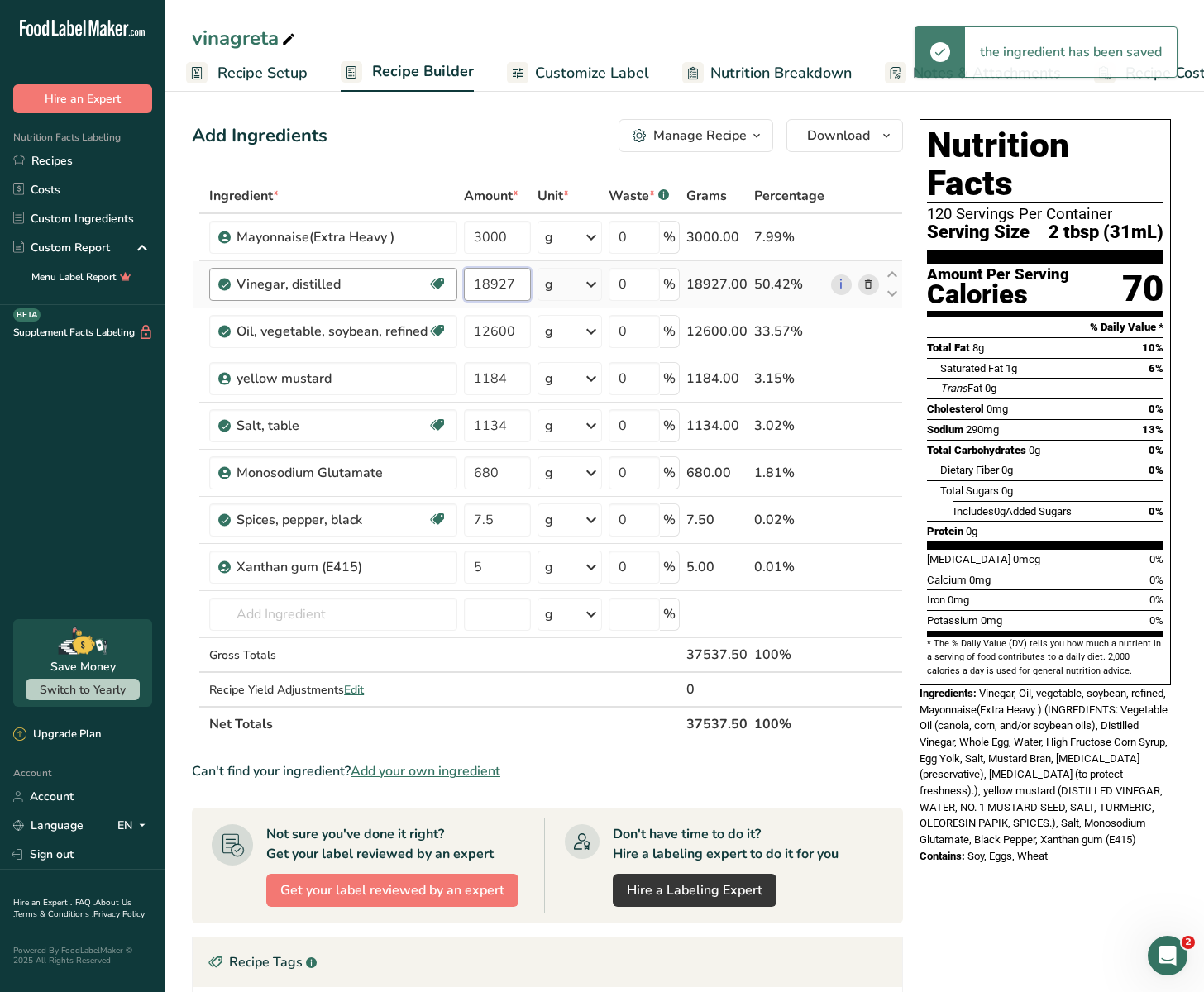
drag, startPoint x: 514, startPoint y: 289, endPoint x: 441, endPoint y: 289, distance: 73.0
click at [441, 289] on tr "Vinegar, distilled Dairy free Gluten free Vegan Vegetarian Soy free 18927 g Por…" at bounding box center [547, 284] width 709 height 47
paste input "5"
type input "18925"
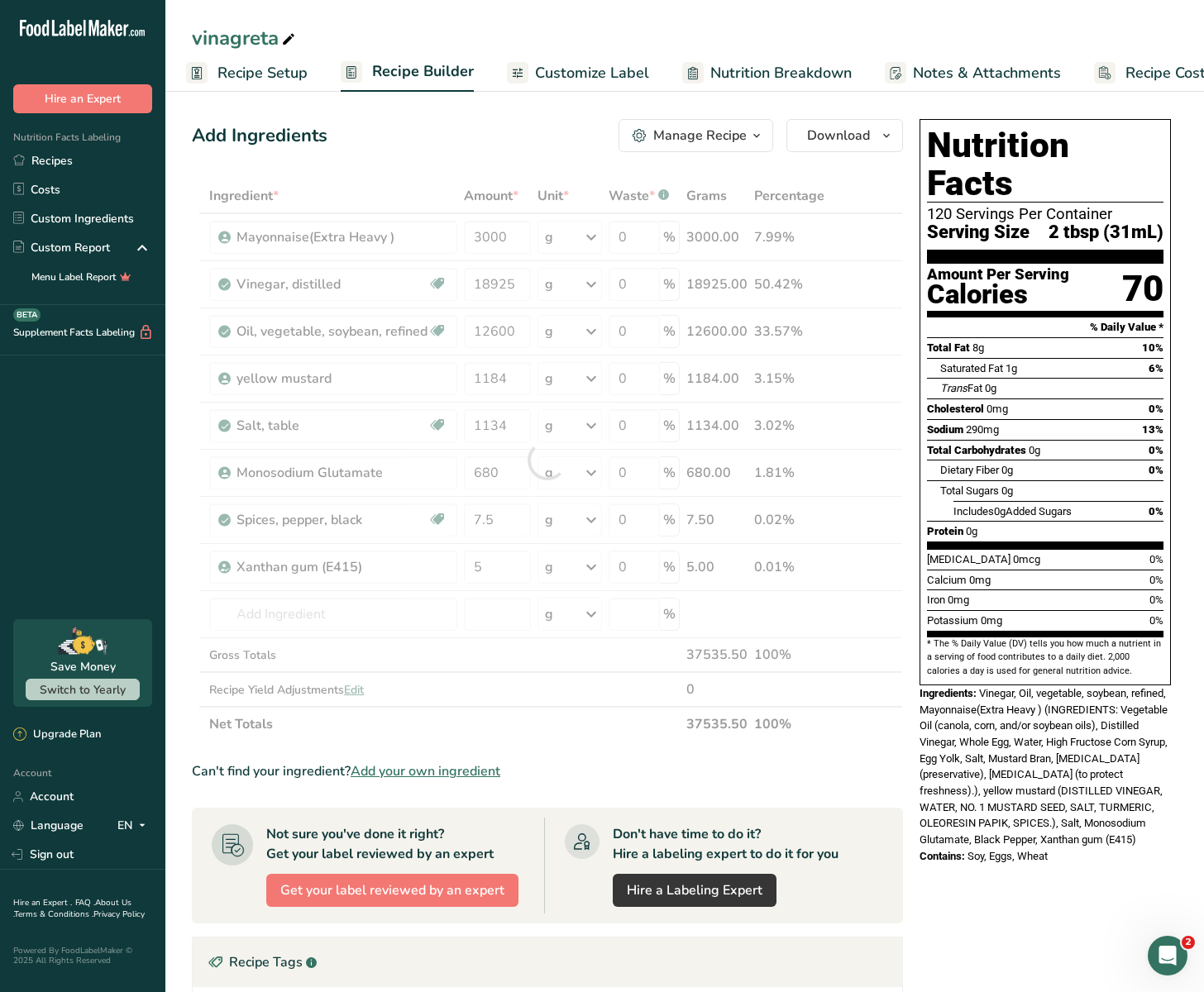
click at [967, 913] on div "Nutrition Facts 120 Servings Per Container Serving Size 2 tbsp (31mL) Amount Pe…" at bounding box center [1044, 691] width 264 height 1155
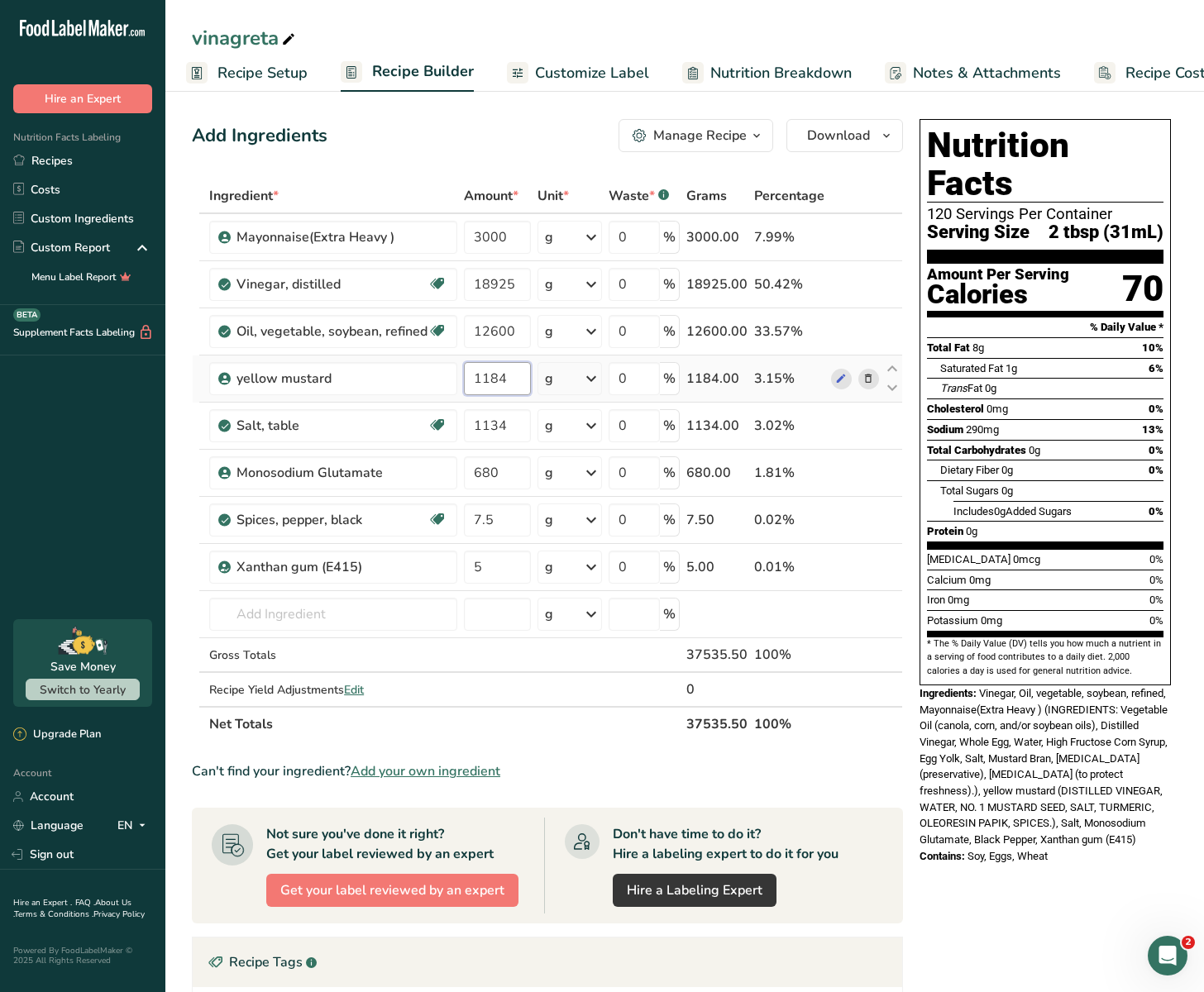
click at [483, 375] on input "1184" at bounding box center [497, 378] width 67 height 33
paste input "890"
type input "1890"
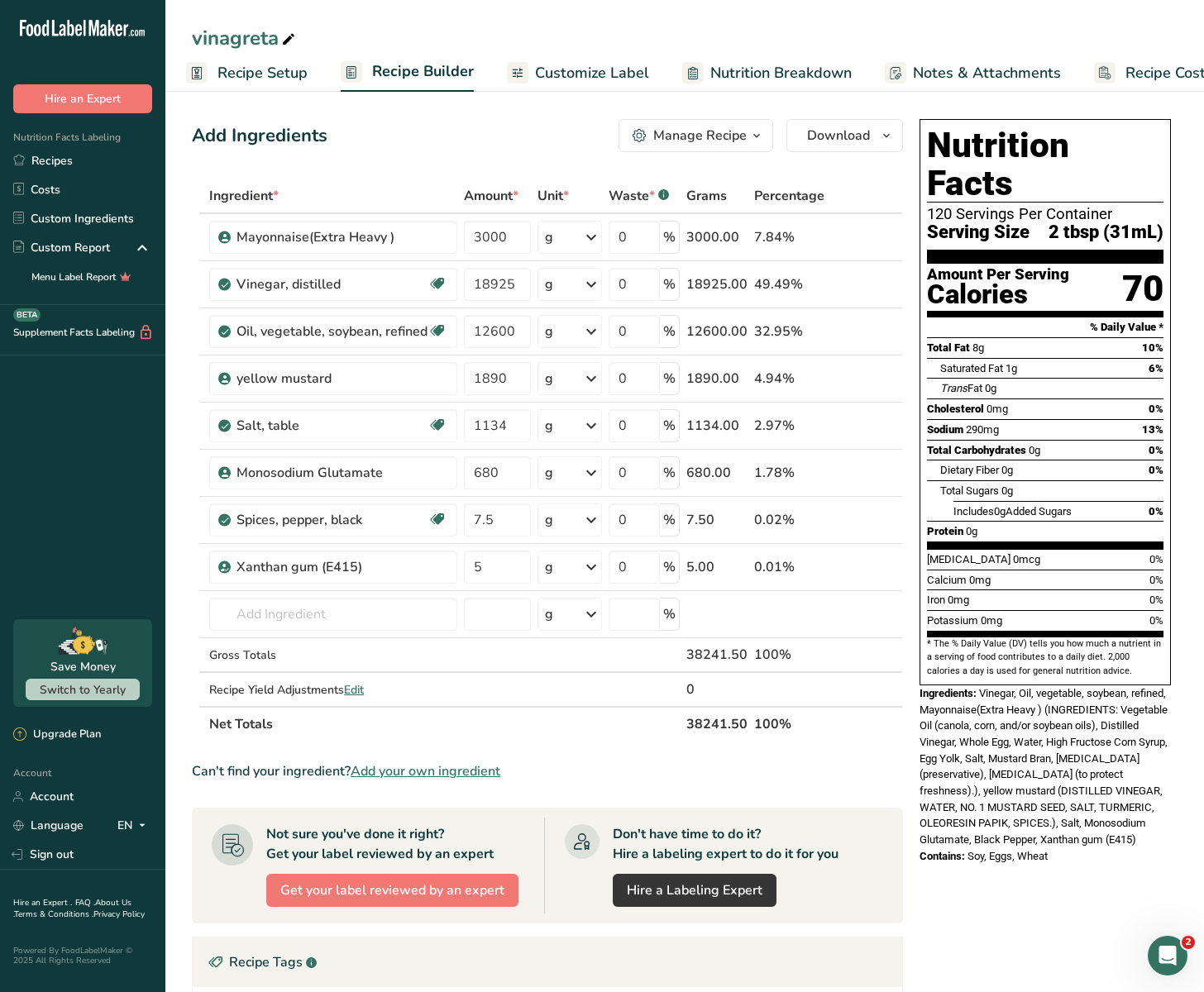
click at [897, 746] on section "Ingredient * Amount * Unit * Waste * .a-a{fill:#347362;}.b-a{fill:#fff;} Grams …" at bounding box center [548, 709] width 711 height 1062
click at [113, 211] on link "Custom Ingredients" at bounding box center [82, 218] width 165 height 29
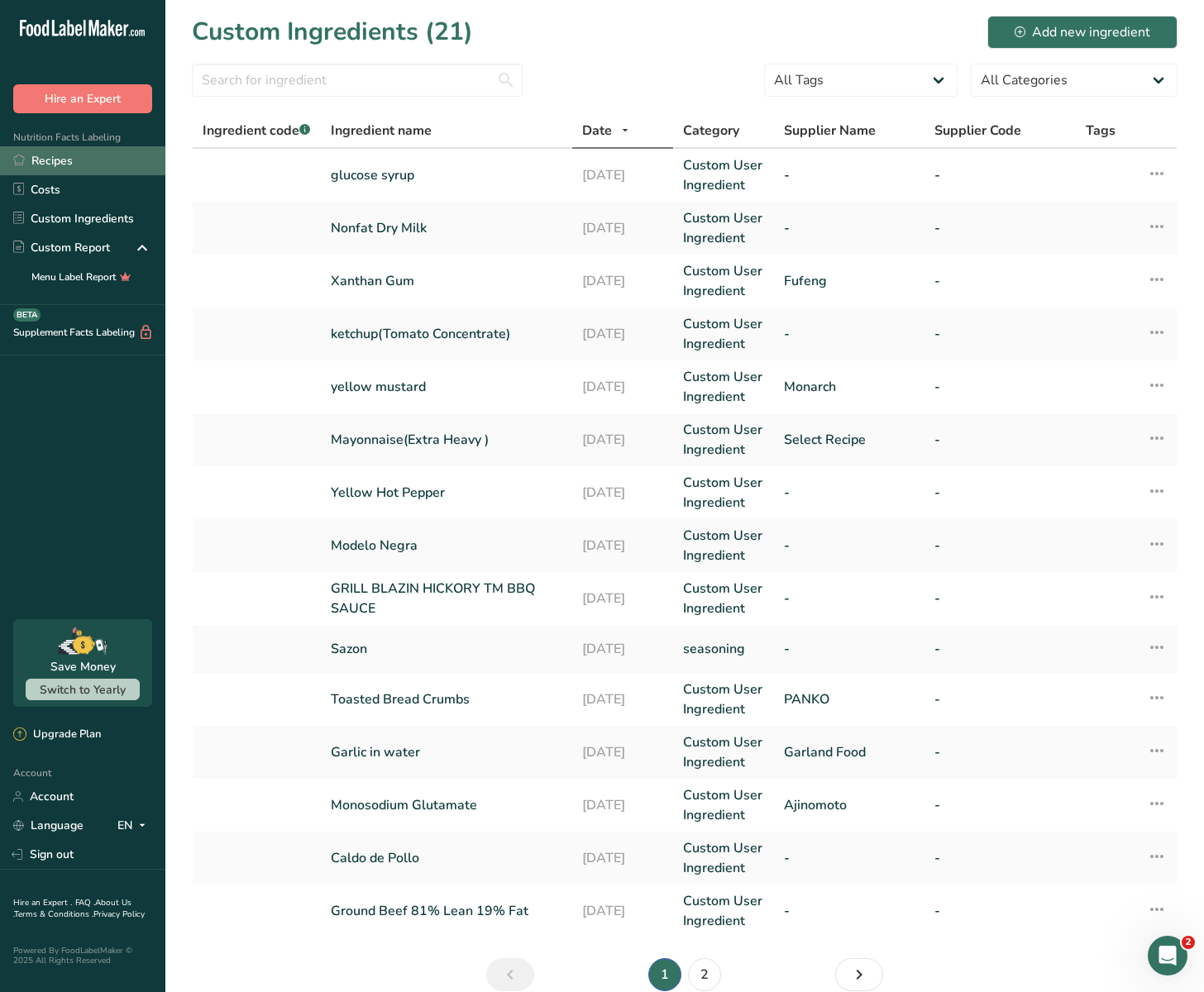
click at [76, 159] on link "Recipes" at bounding box center [82, 161] width 165 height 29
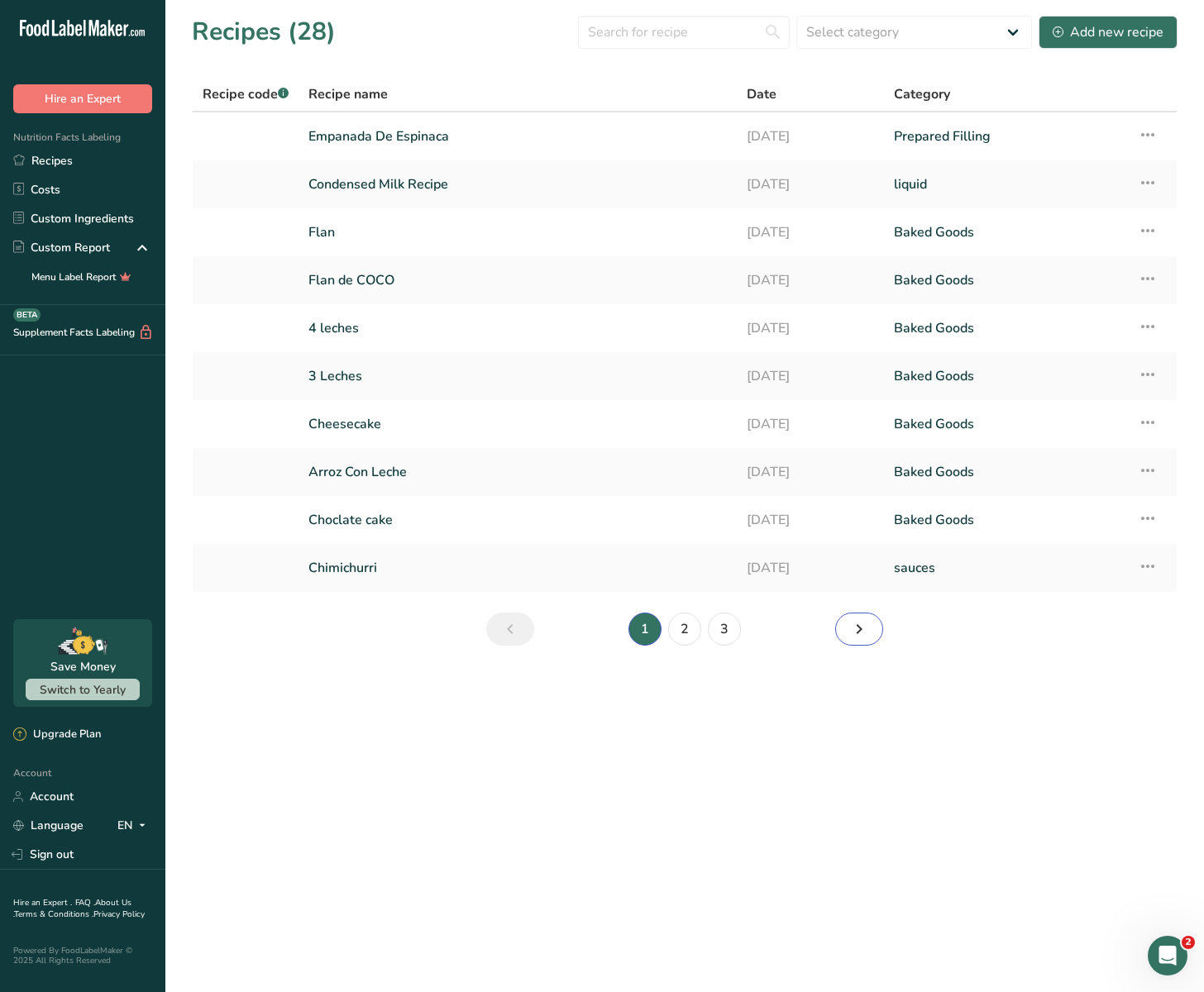
click at [848, 619] on link "Next page" at bounding box center [858, 629] width 48 height 33
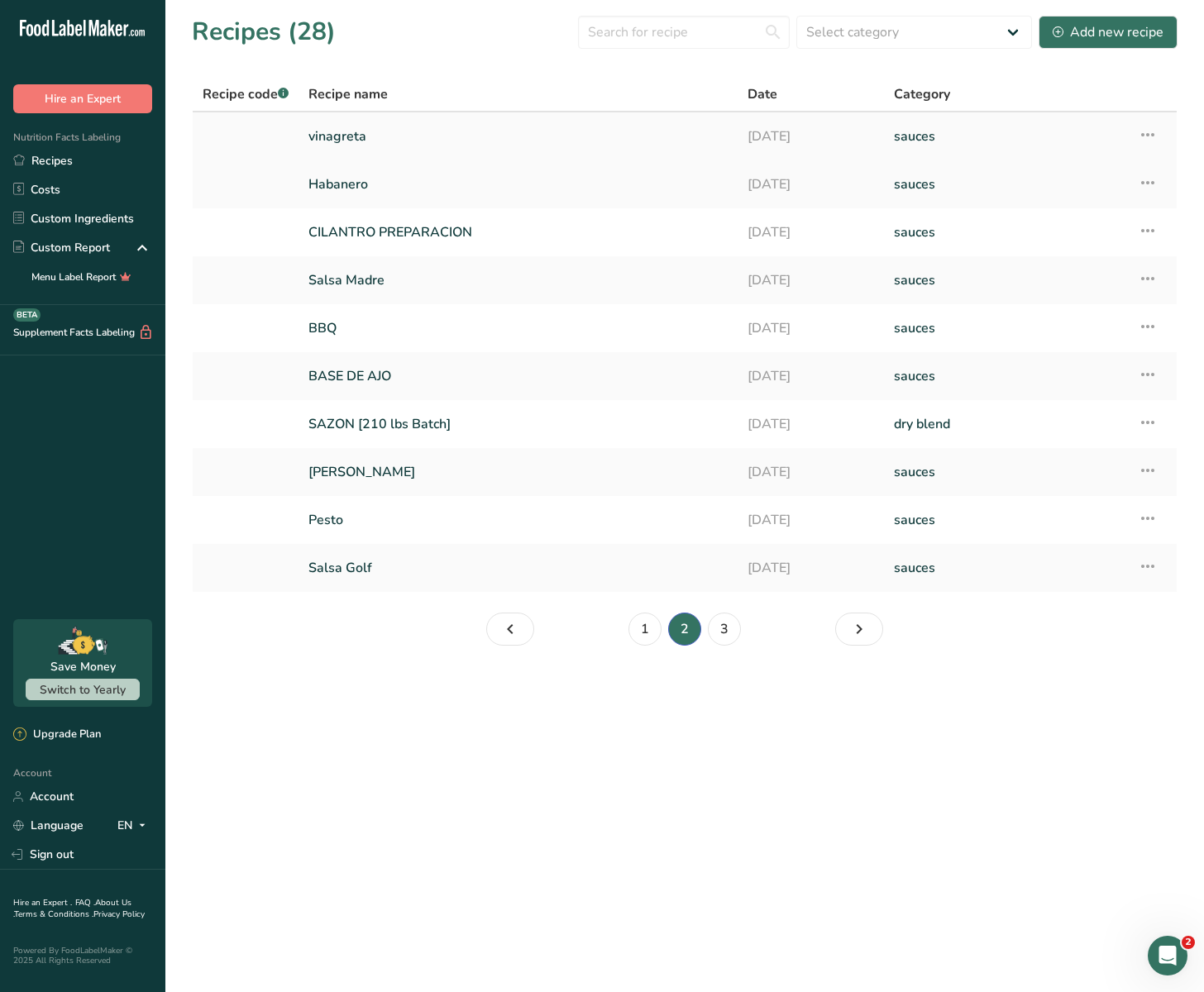
click at [390, 138] on link "vinagreta" at bounding box center [518, 136] width 419 height 34
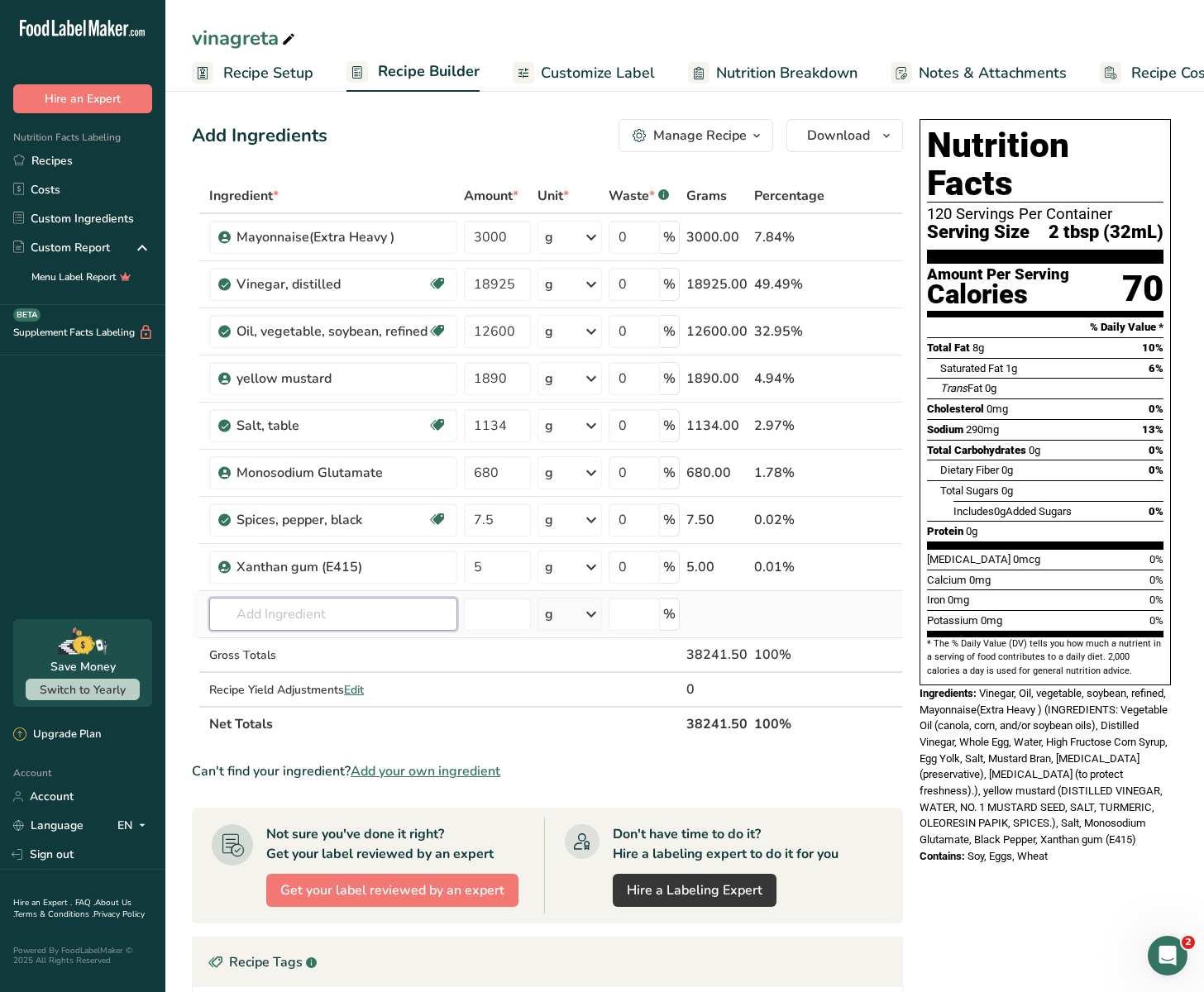
click at [355, 615] on input "text" at bounding box center [333, 614] width 248 height 33
type input "yellow mu"
click at [541, 743] on section "Ingredient * Amount * Unit * Waste * .a-a{fill:#347362;}.b-a{fill:#fff;} Grams …" at bounding box center [548, 709] width 711 height 1062
click at [505, 333] on input "12600" at bounding box center [497, 331] width 67 height 33
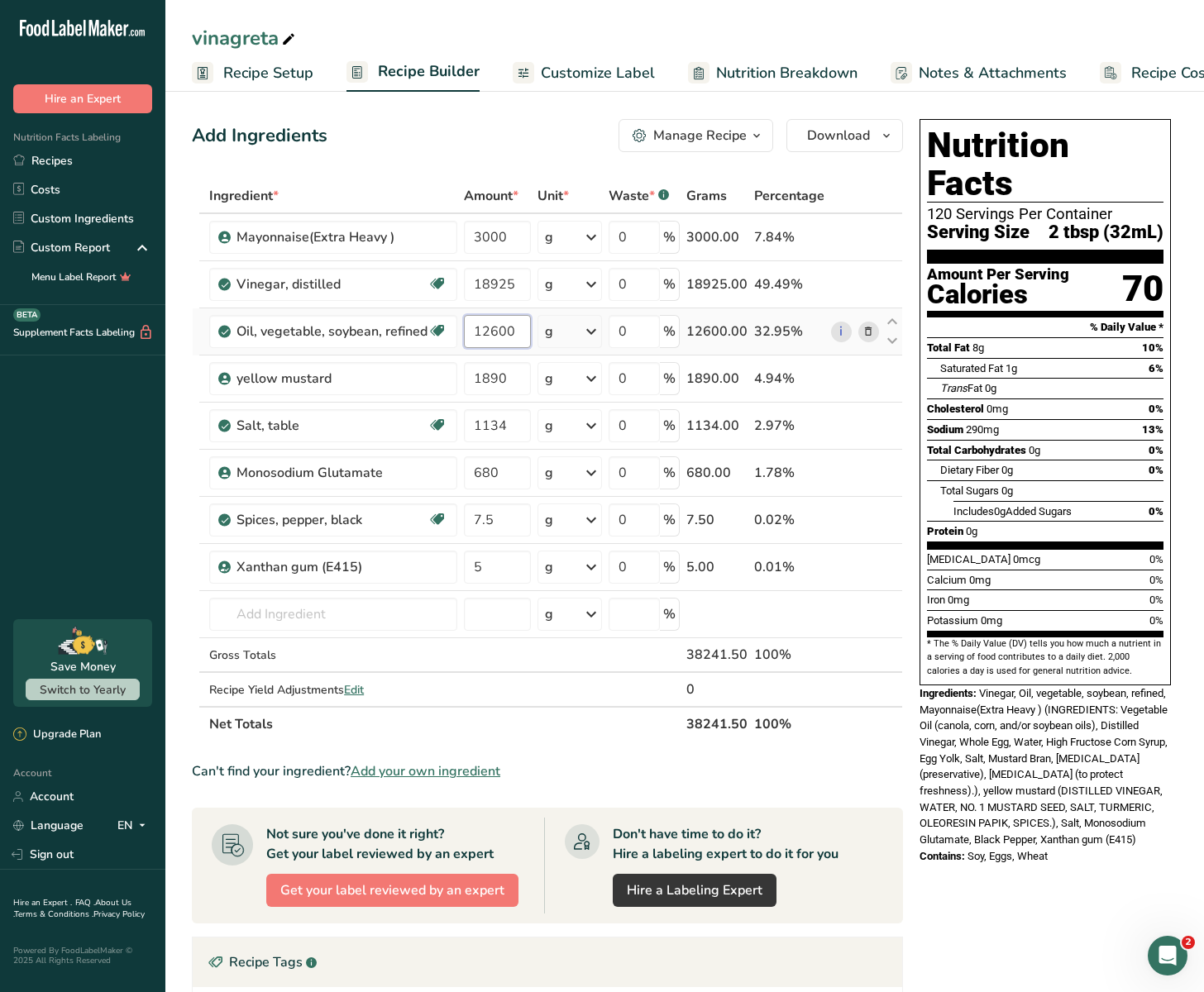
click at [505, 333] on input "12600" at bounding box center [497, 331] width 67 height 33
paste input "88"
type input "12880"
click at [625, 744] on section "Ingredient * Amount * Unit * Waste * .a-a{fill:#347362;}.b-a{fill:#fff;} Grams …" at bounding box center [548, 709] width 711 height 1062
click at [496, 233] on input "3000" at bounding box center [497, 237] width 67 height 33
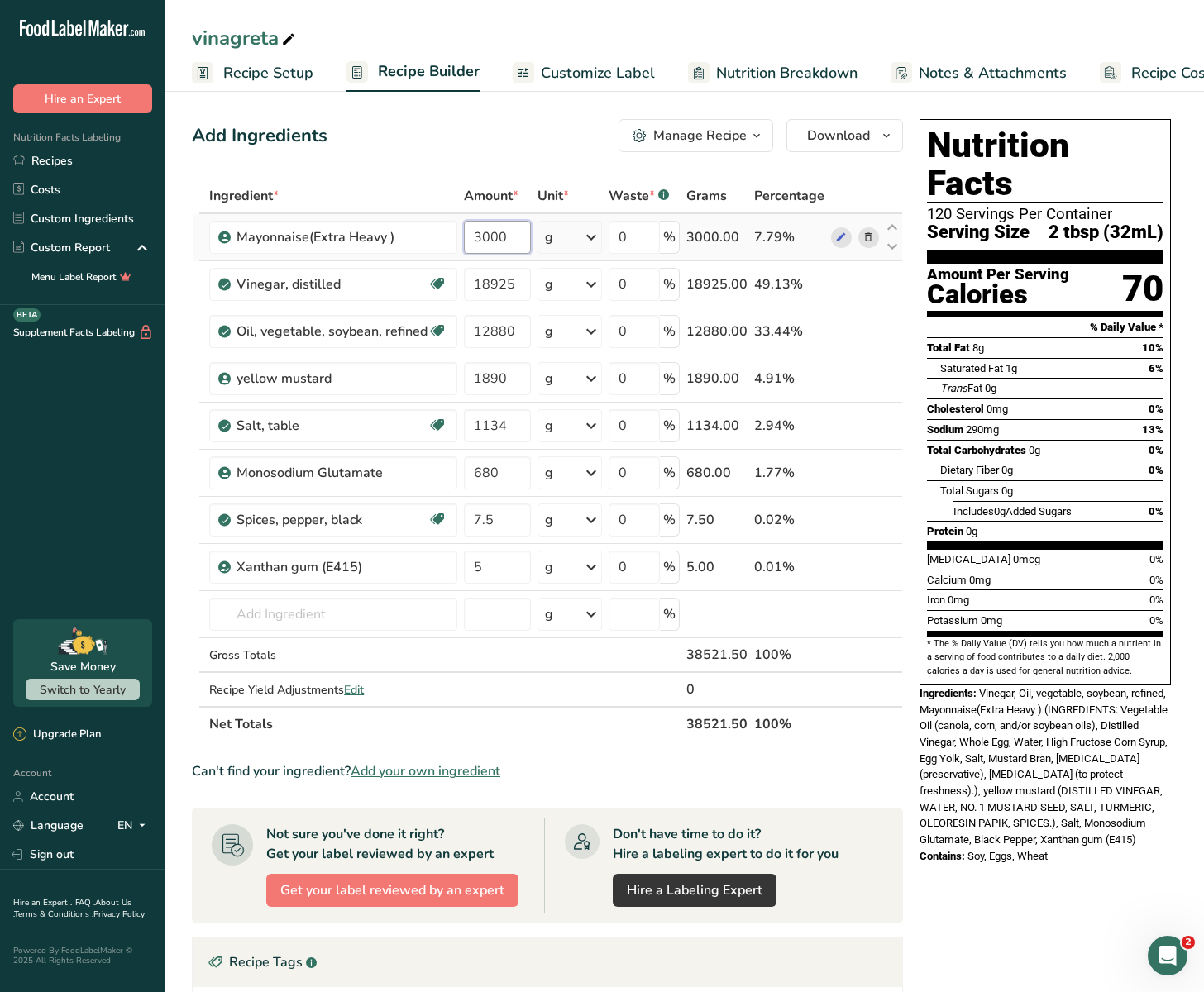
click at [496, 233] on input "3000" at bounding box center [497, 237] width 67 height 33
paste input "number"
paste input "2"
click at [491, 246] on input "number" at bounding box center [497, 237] width 67 height 33
type input "24576"
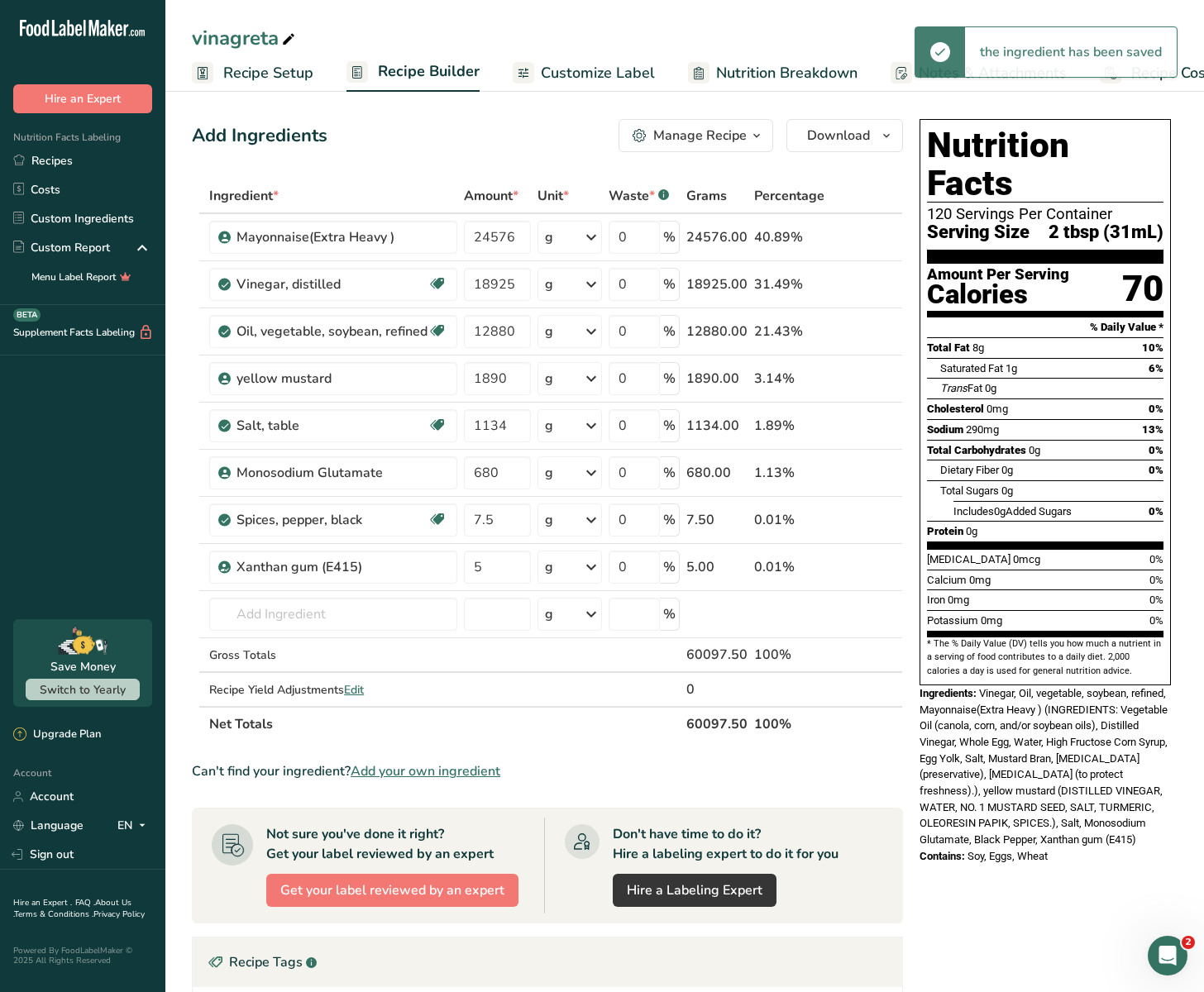
click at [551, 159] on div "Add Ingredients Manage Recipe Delete Recipe Duplicate Recipe Scale Recipe Save …" at bounding box center [552, 691] width 721 height 1155
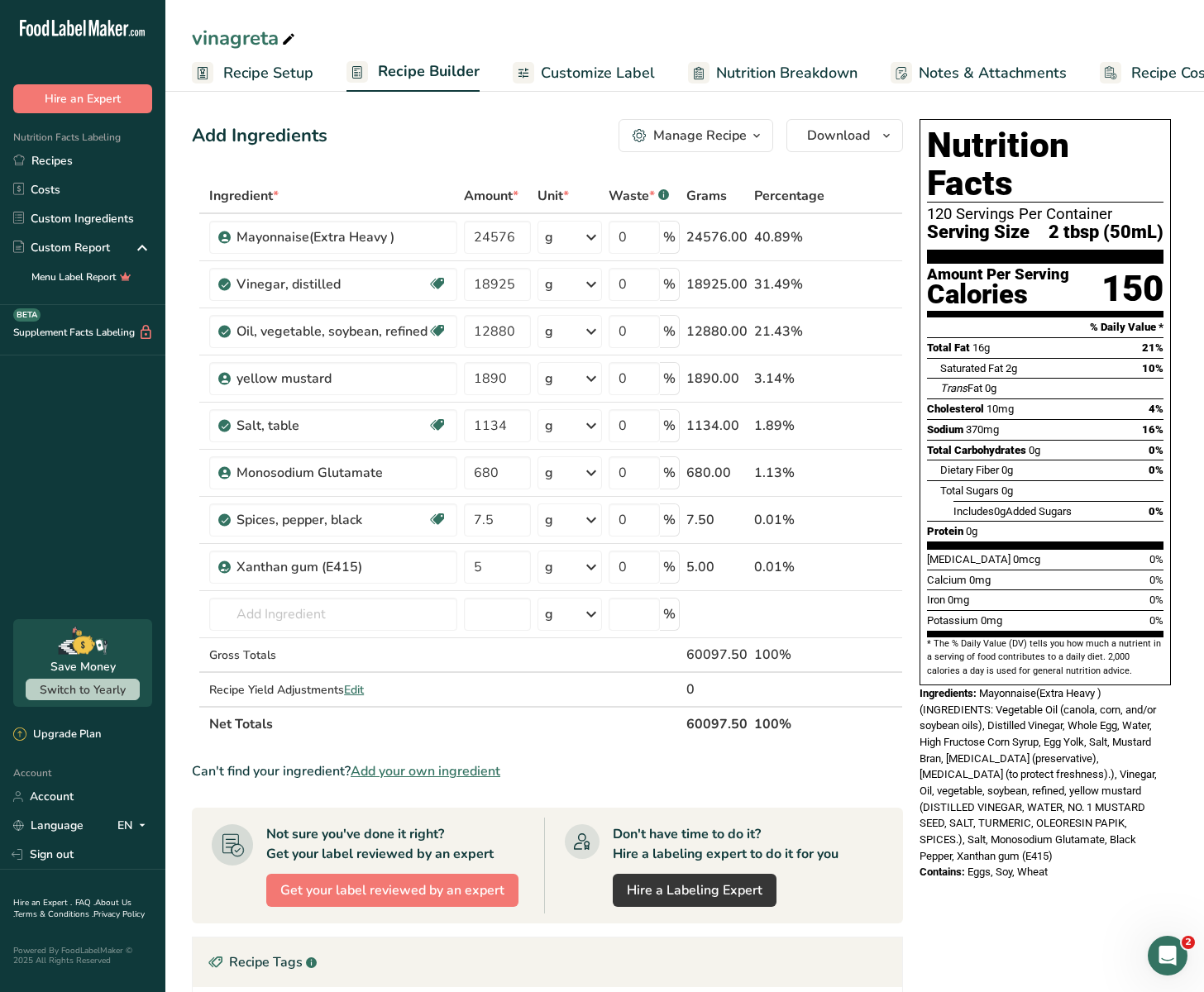
click at [283, 60] on link "Recipe Setup" at bounding box center [253, 72] width 122 height 37
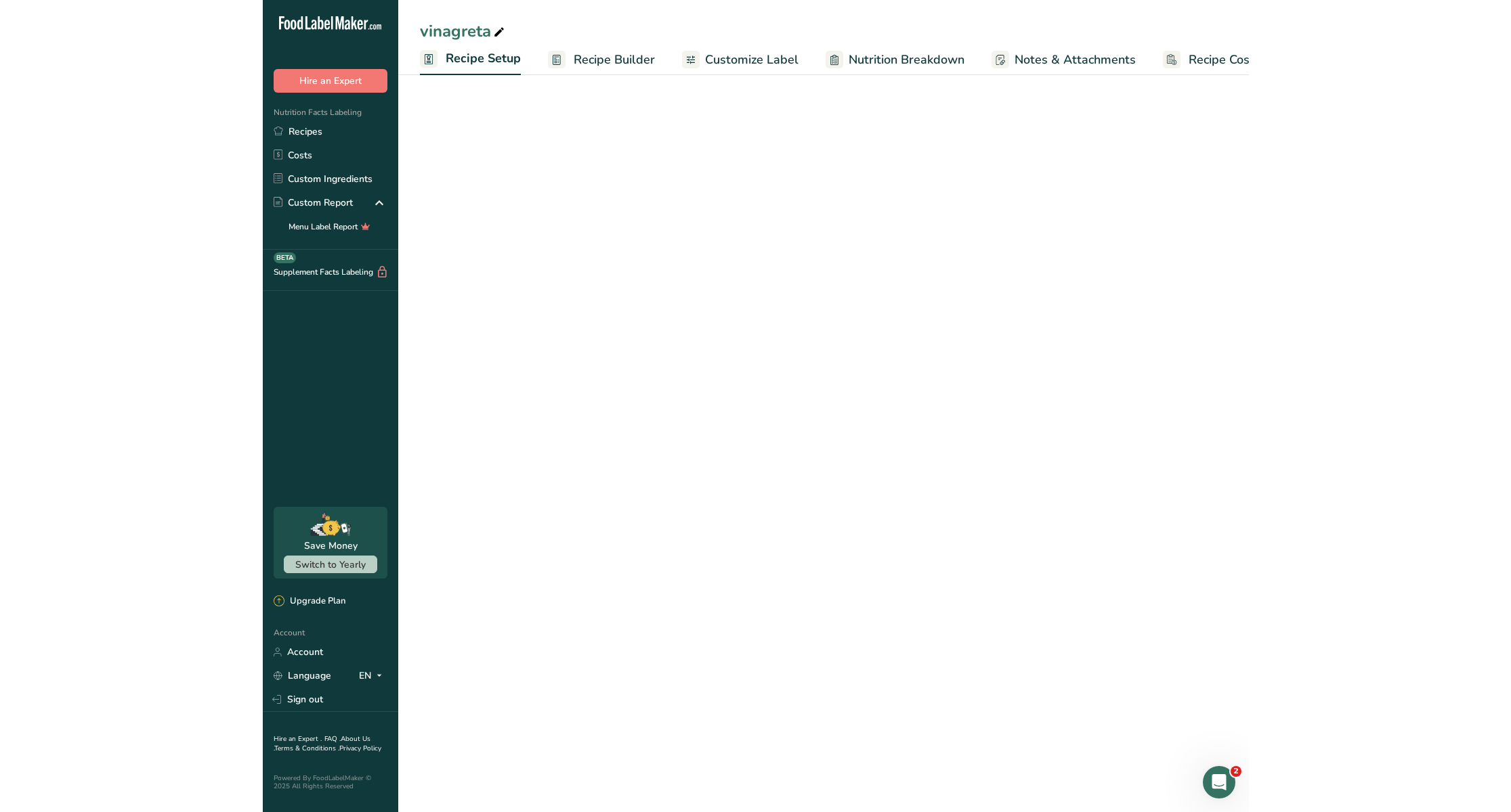
scroll to position [0, 4]
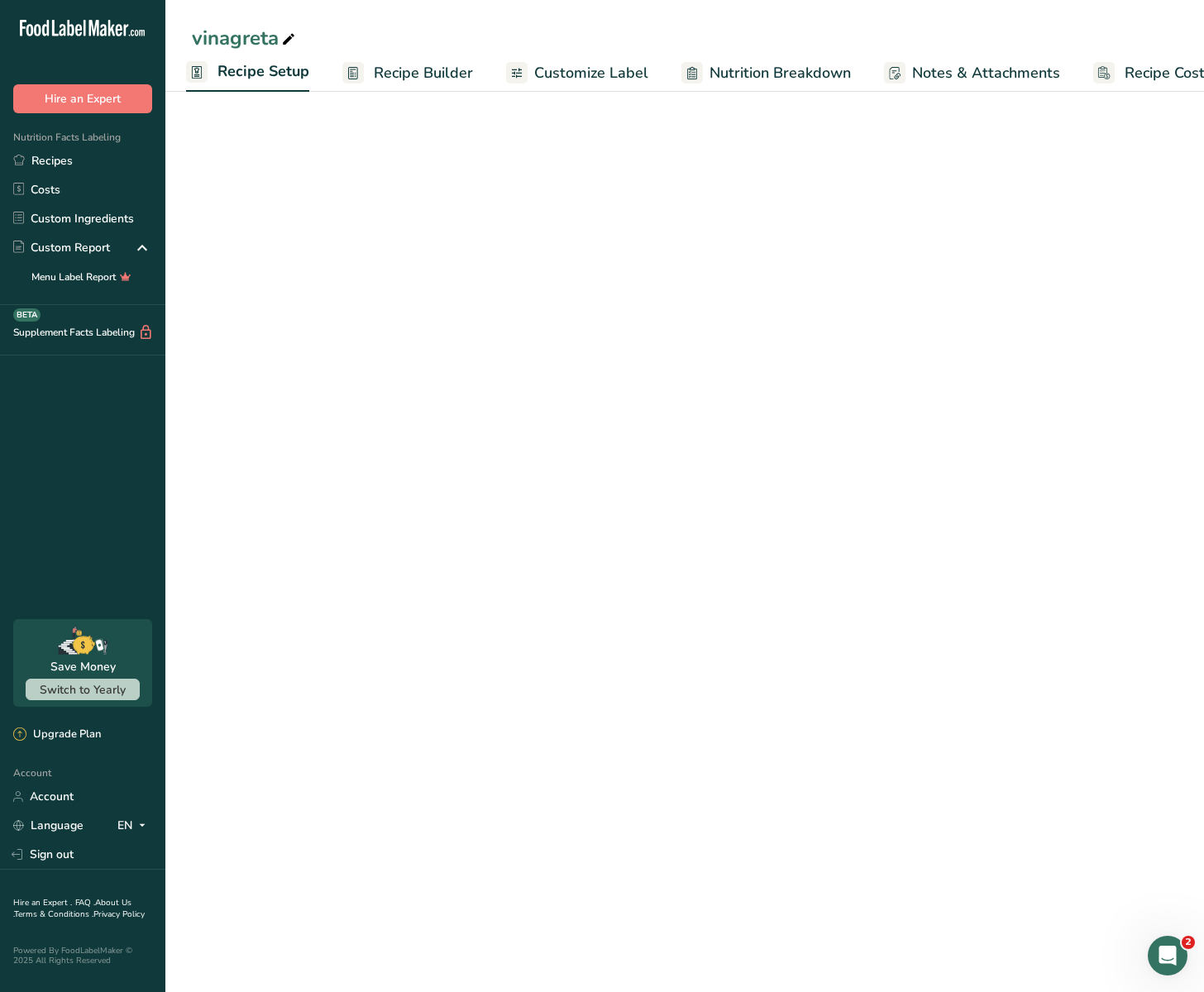
select select "22"
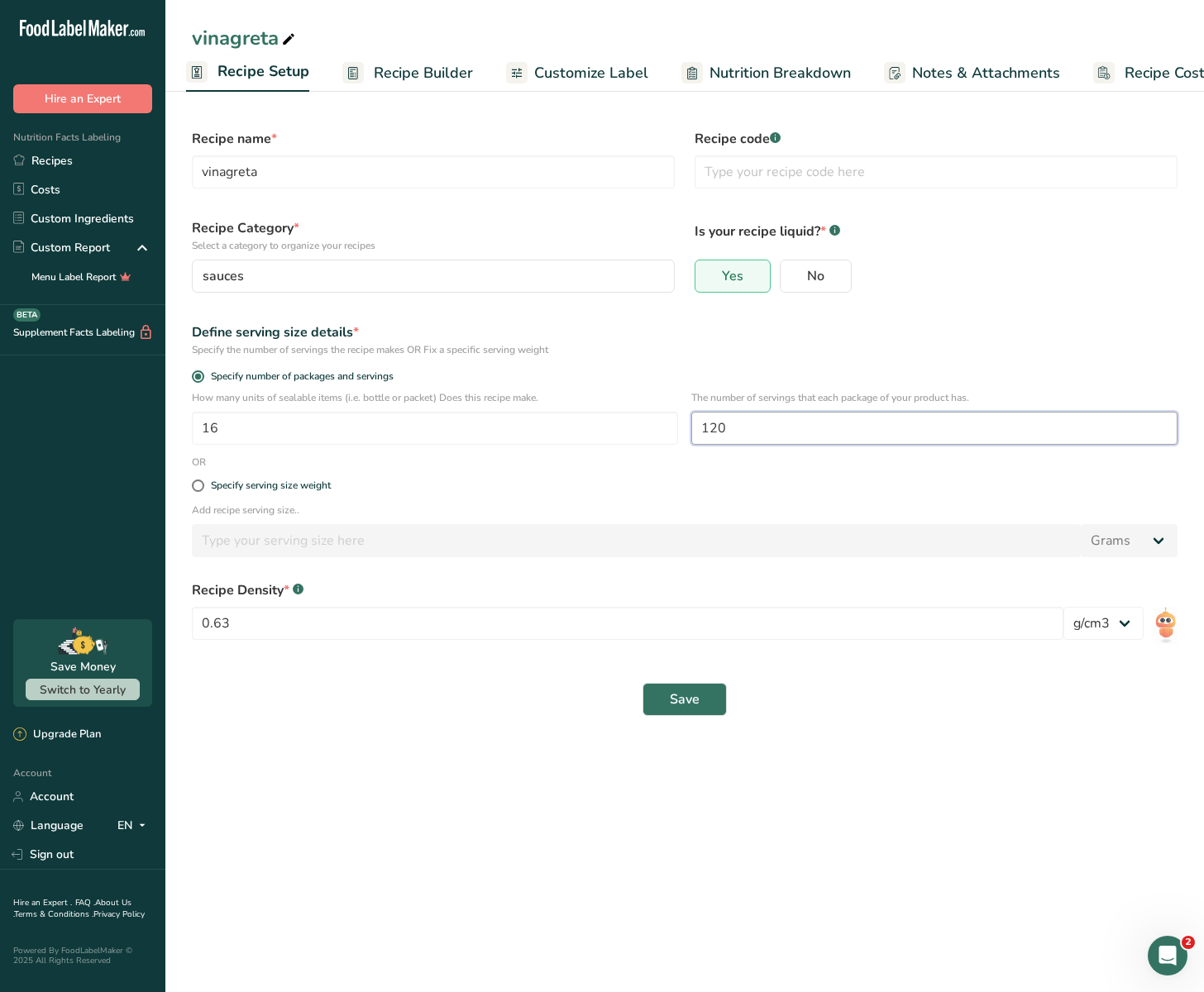
click at [740, 438] on input "120" at bounding box center [934, 428] width 486 height 33
type input "199"
click at [687, 689] on button "Save" at bounding box center [684, 700] width 84 height 33
